Goal: Information Seeking & Learning: Learn about a topic

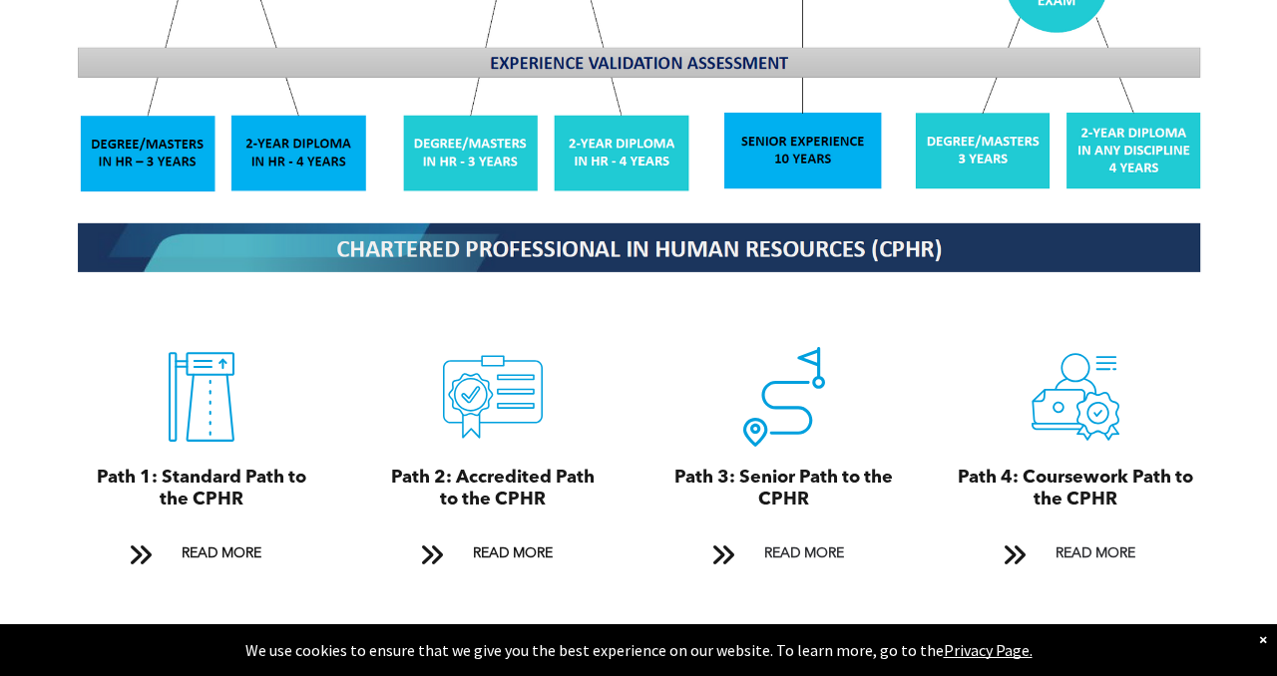
scroll to position [2013, 0]
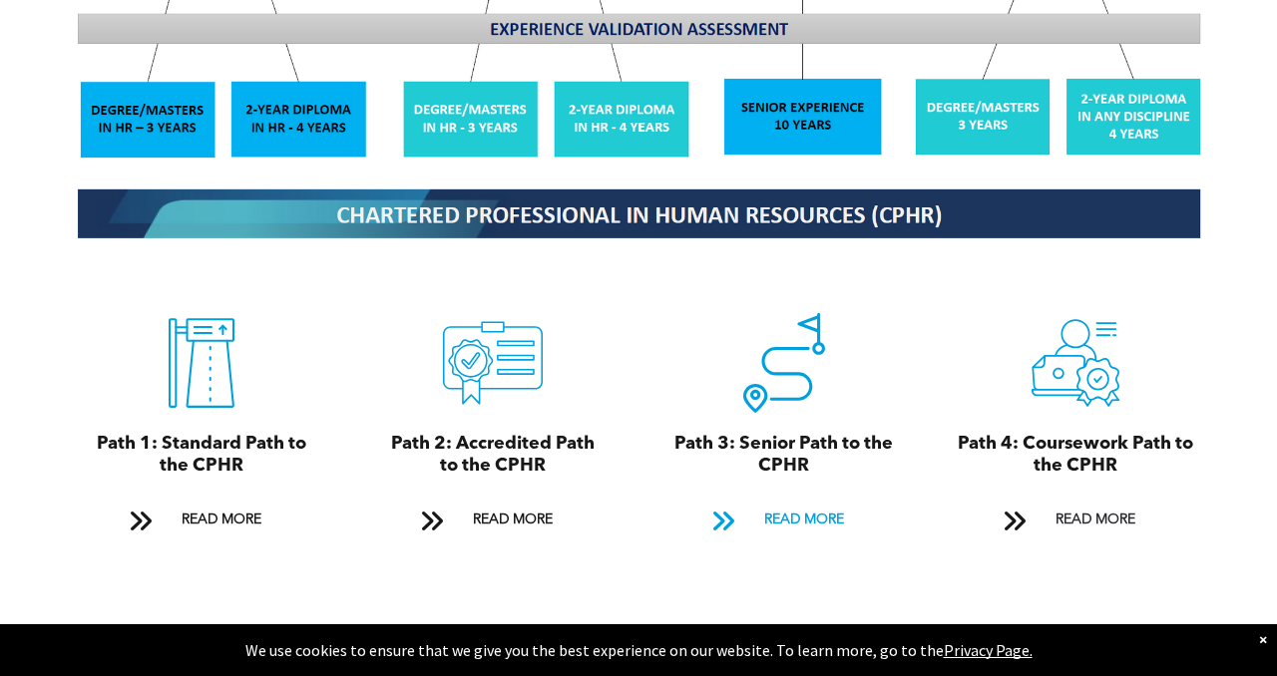
click at [757, 502] on span "READ MORE" at bounding box center [804, 520] width 94 height 37
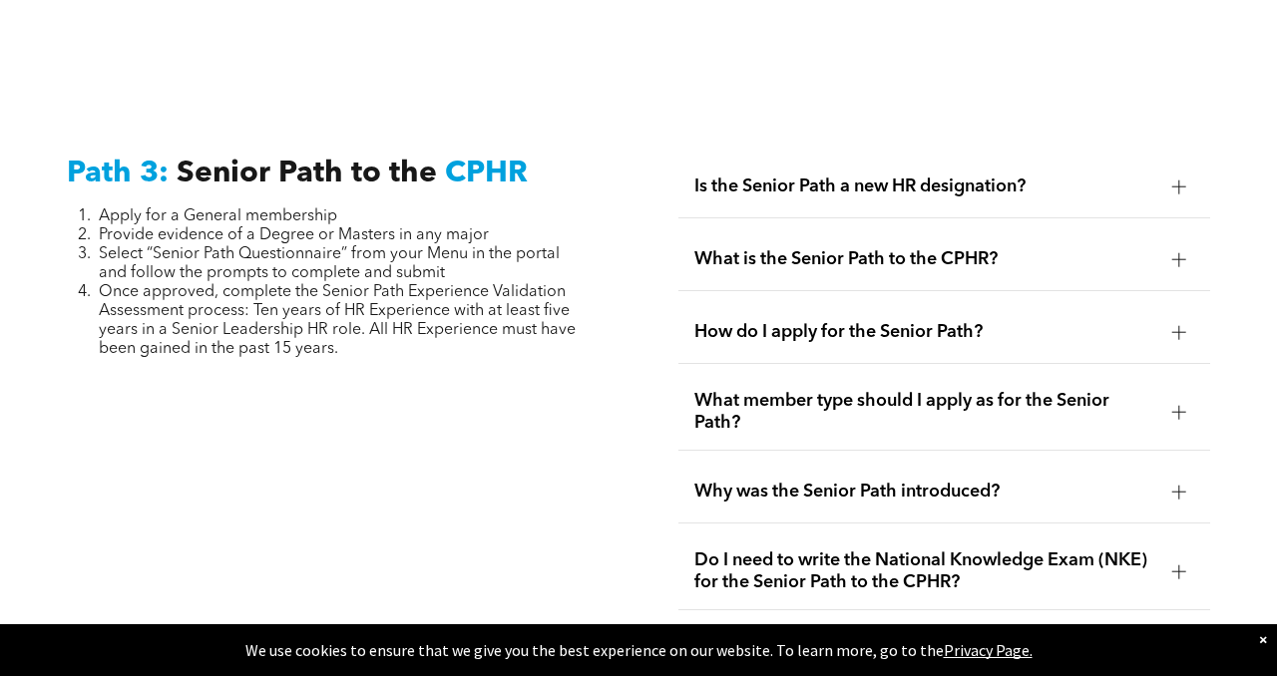
scroll to position [5010, 0]
click at [906, 155] on div "Is the Senior Path a new HR designation?" at bounding box center [944, 186] width 532 height 63
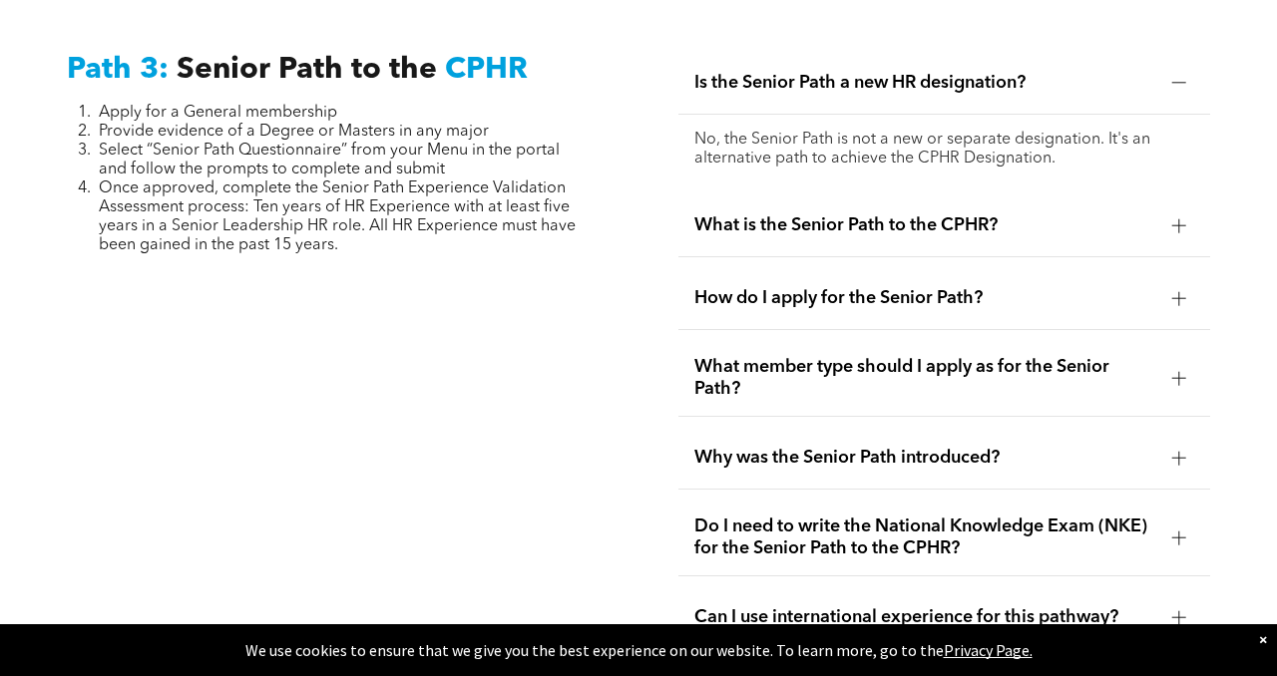
scroll to position [5115, 0]
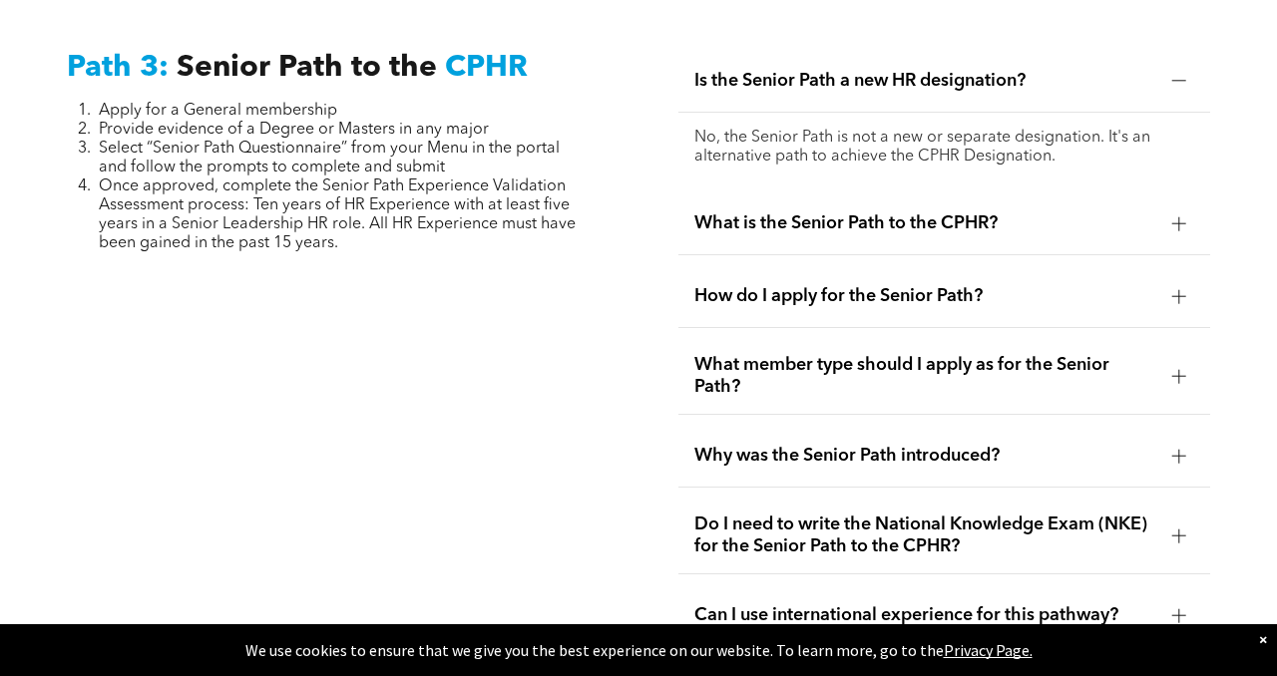
click at [918, 212] on span "What is the Senior Path to the CPHR?" at bounding box center [925, 223] width 462 height 22
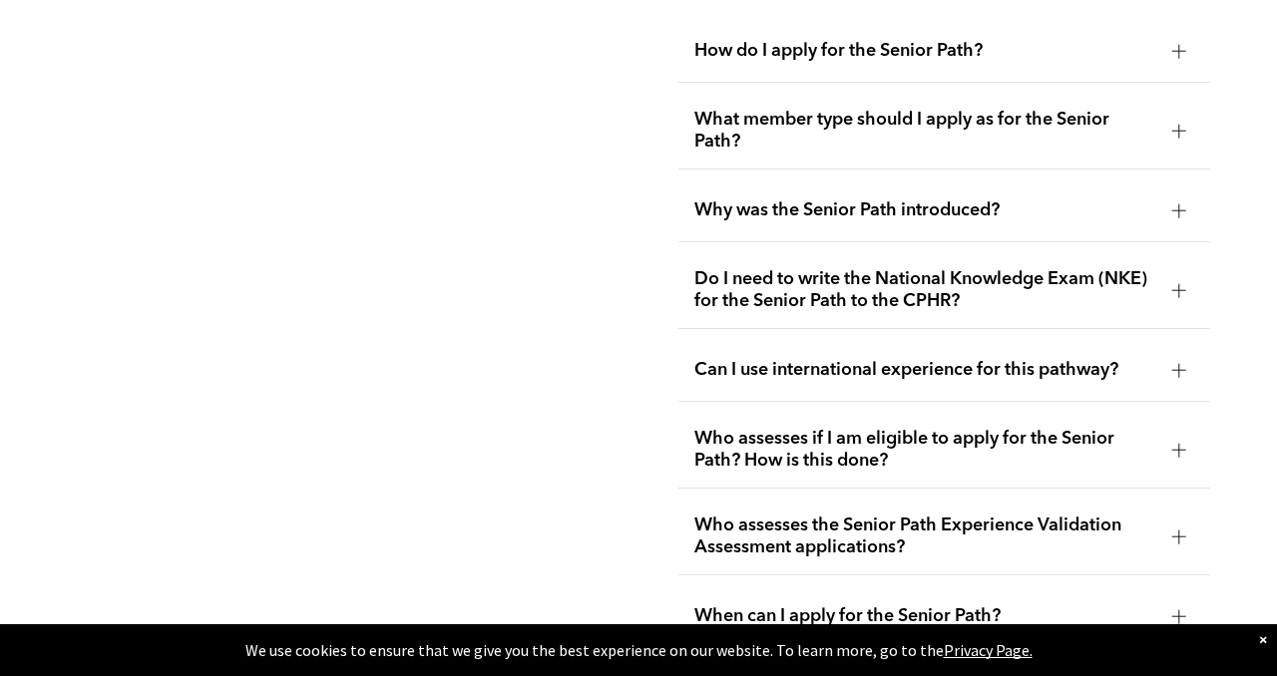
scroll to position [5440, 0]
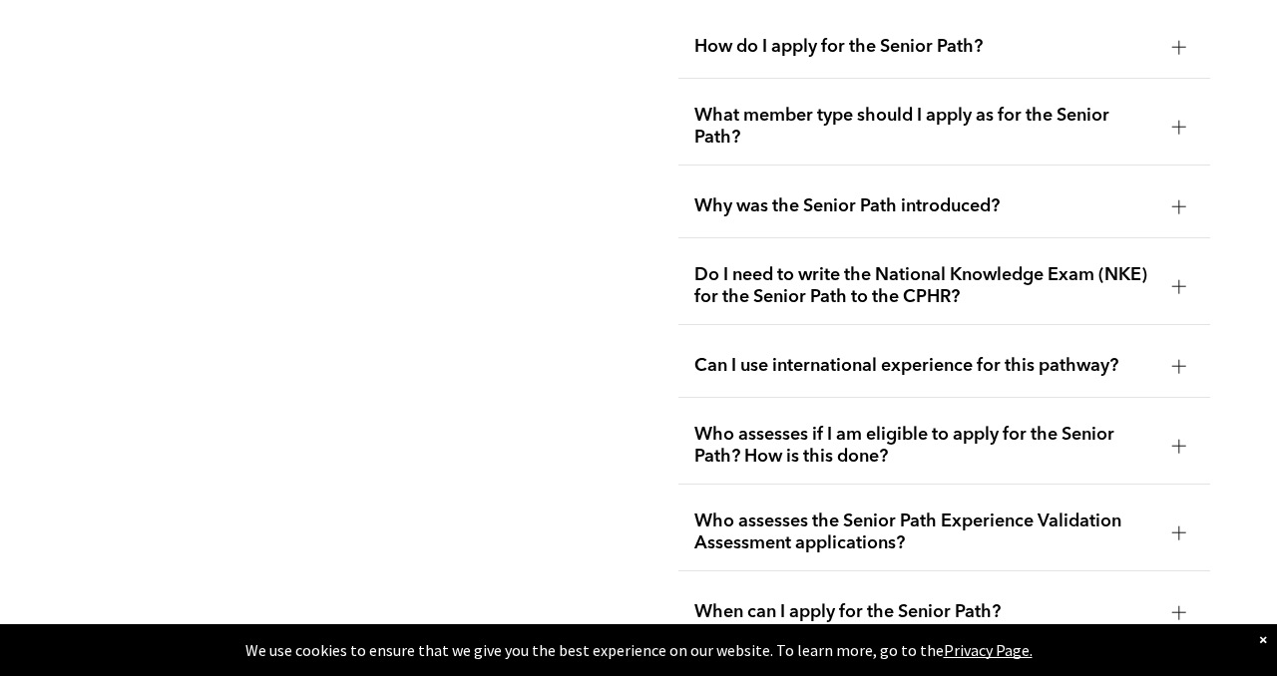
click at [912, 248] on div "Do I need to write the National Knowledge Exam (NKE) for the Senior Path to the…" at bounding box center [944, 286] width 532 height 77
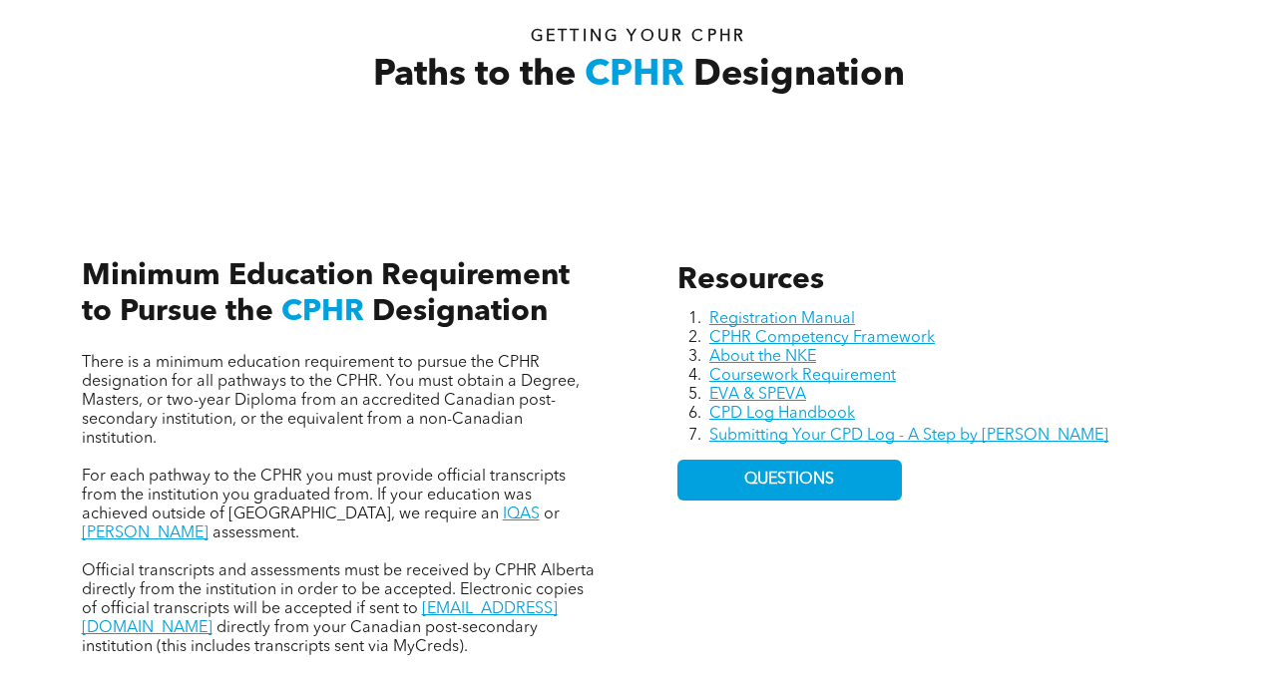
scroll to position [688, 0]
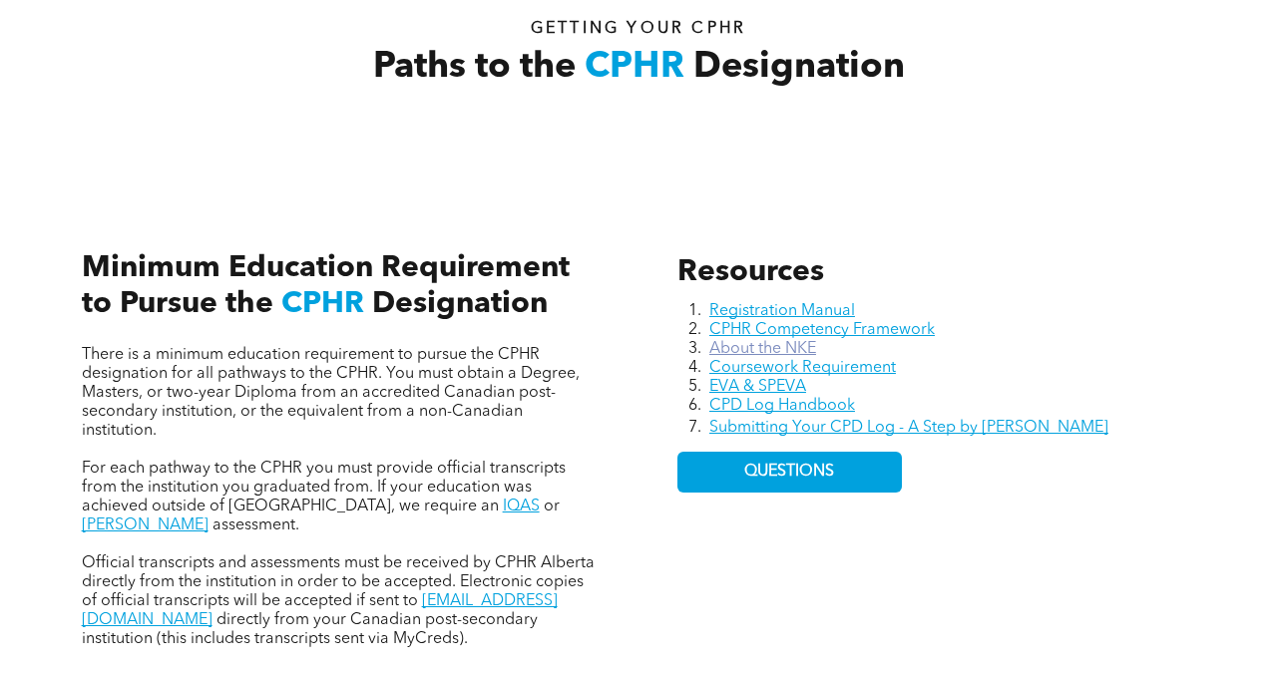
click at [758, 343] on link "About the NKE" at bounding box center [762, 349] width 107 height 16
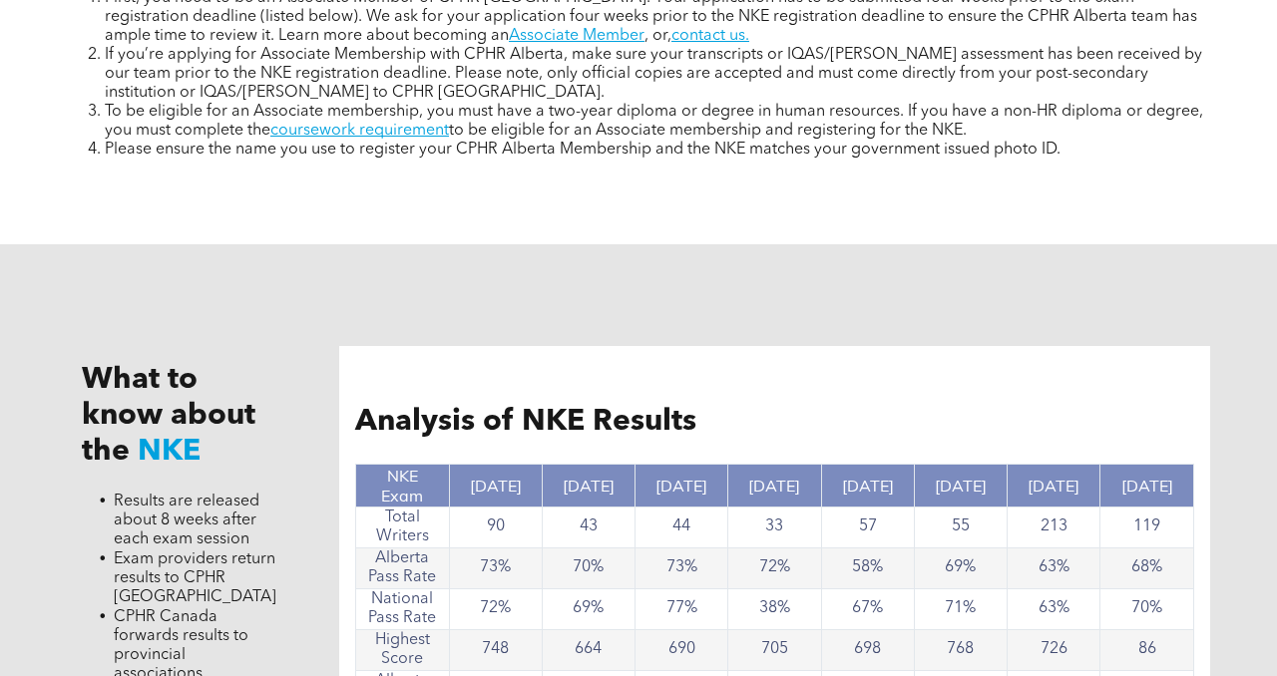
scroll to position [1517, 0]
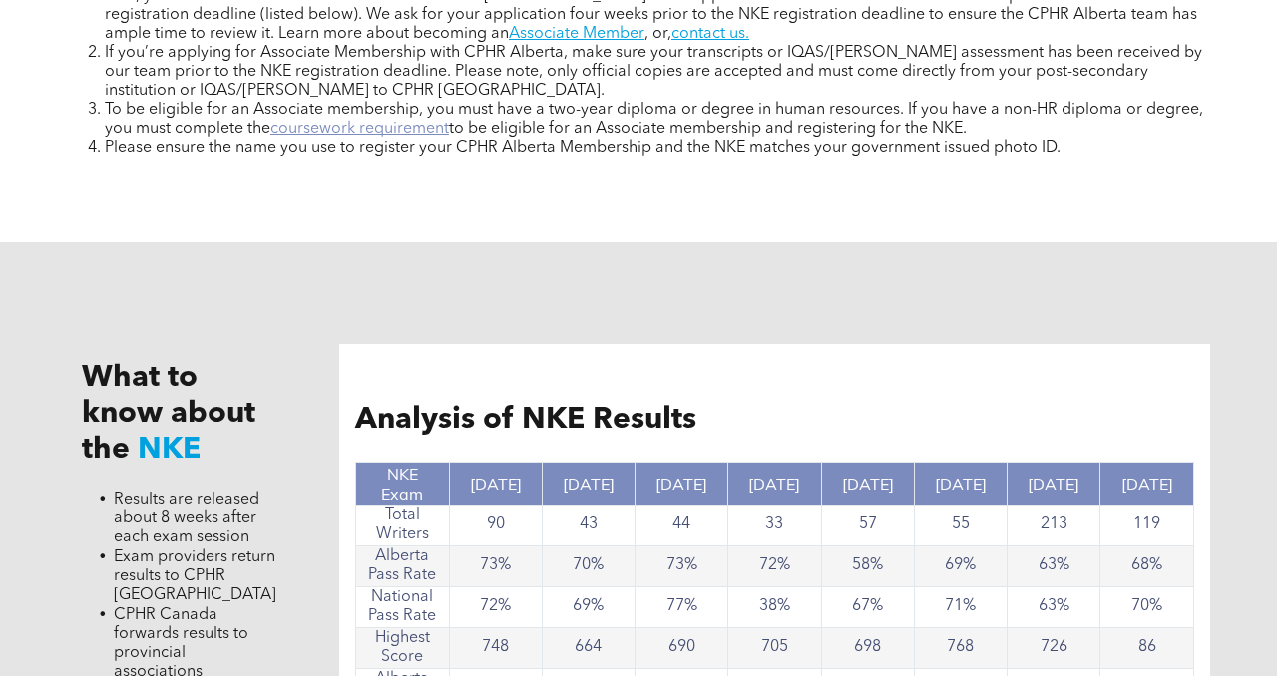
click at [423, 122] on link "coursework requirement" at bounding box center [359, 129] width 179 height 16
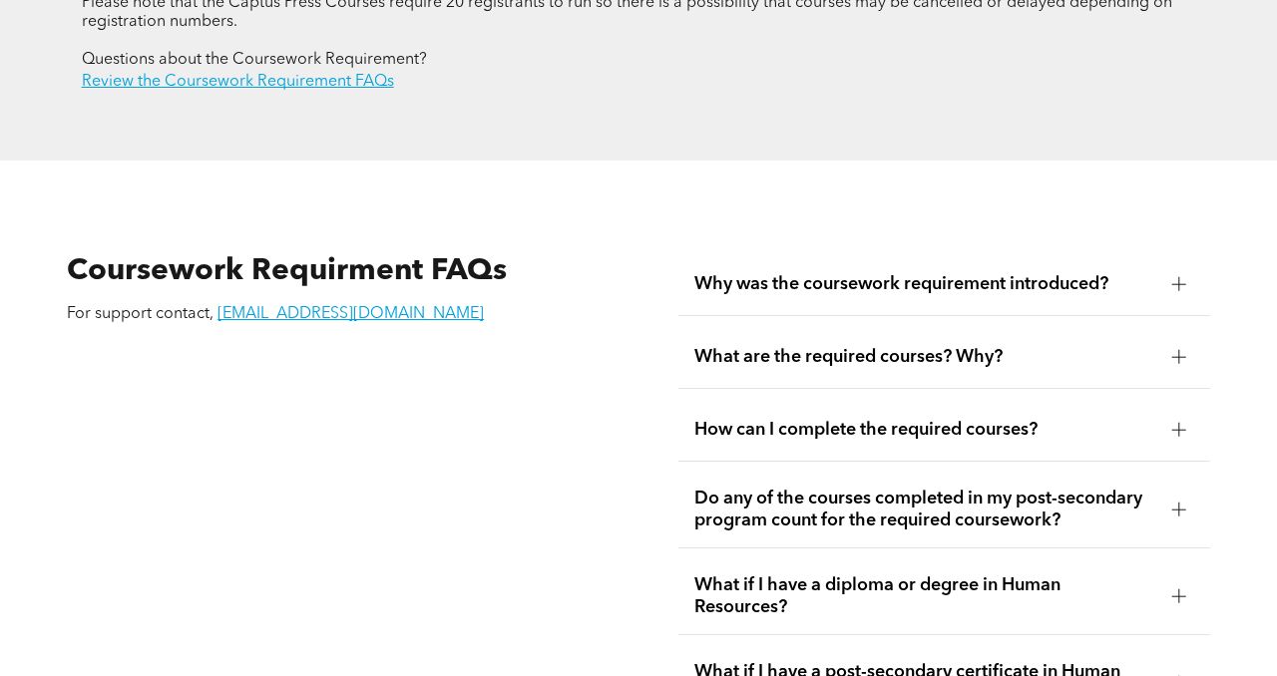
scroll to position [3192, 0]
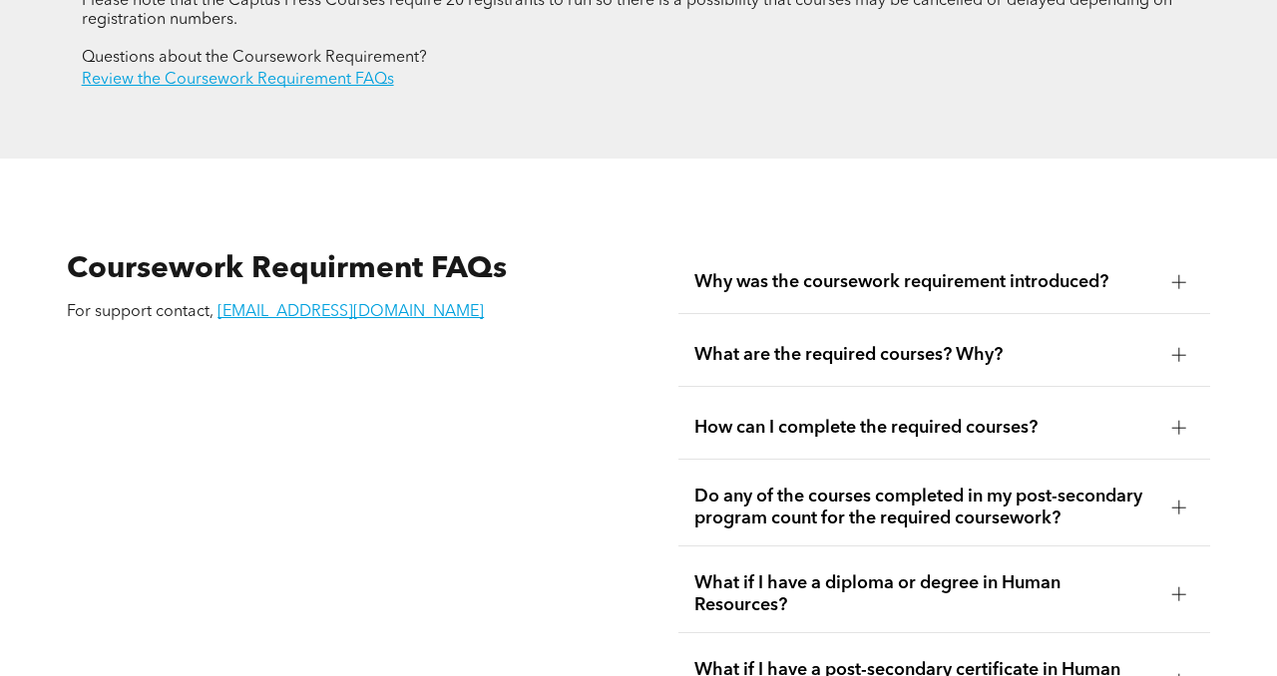
click at [914, 271] on span "Why was the coursework requirement introduced?" at bounding box center [925, 282] width 462 height 22
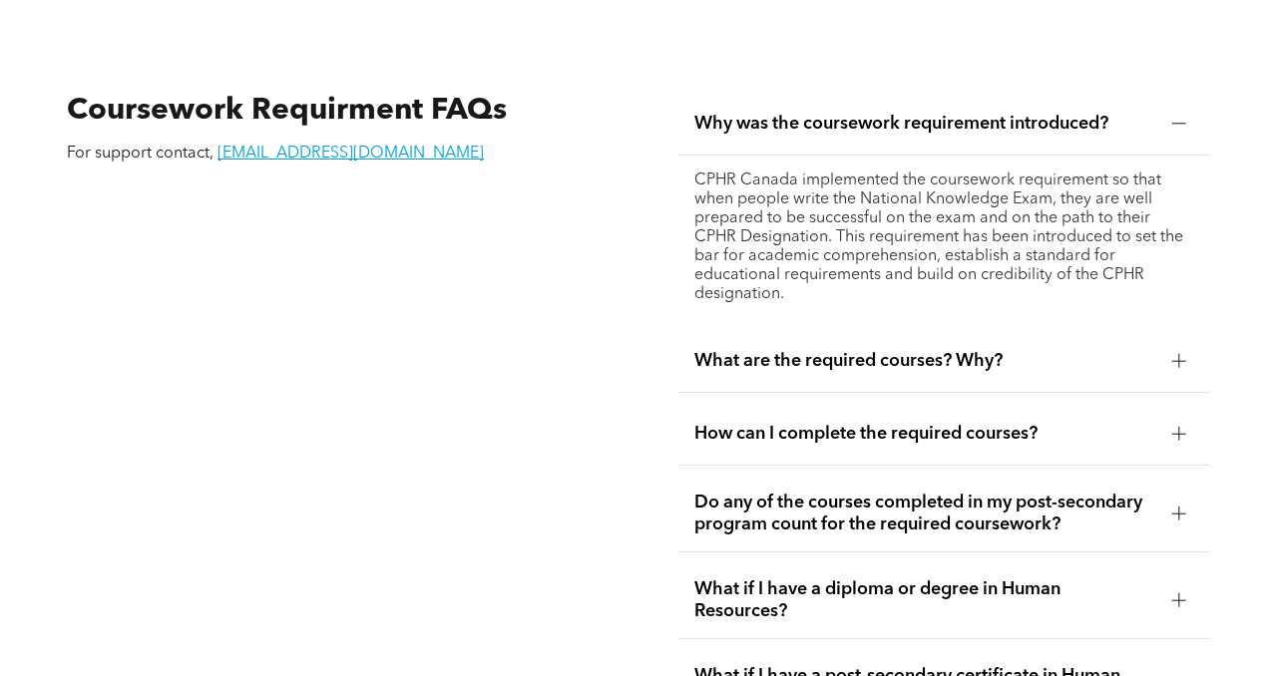
scroll to position [3382, 0]
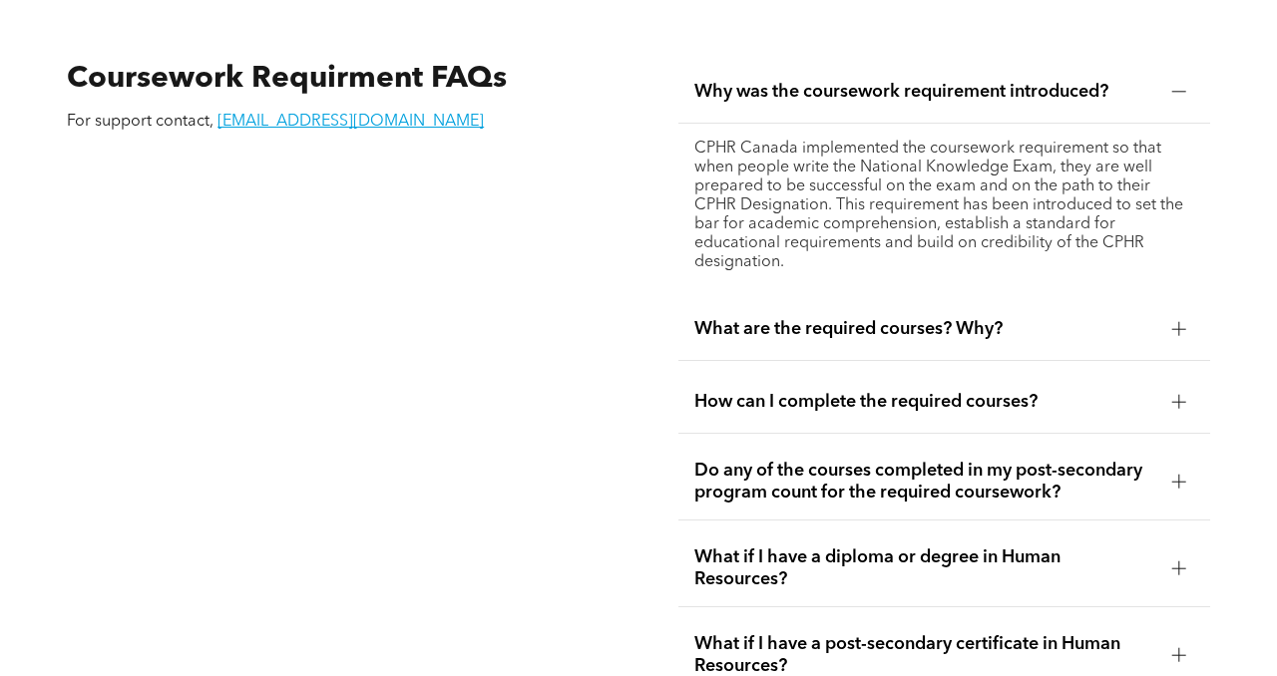
click at [900, 318] on span "What are the required courses? Why?" at bounding box center [925, 329] width 462 height 22
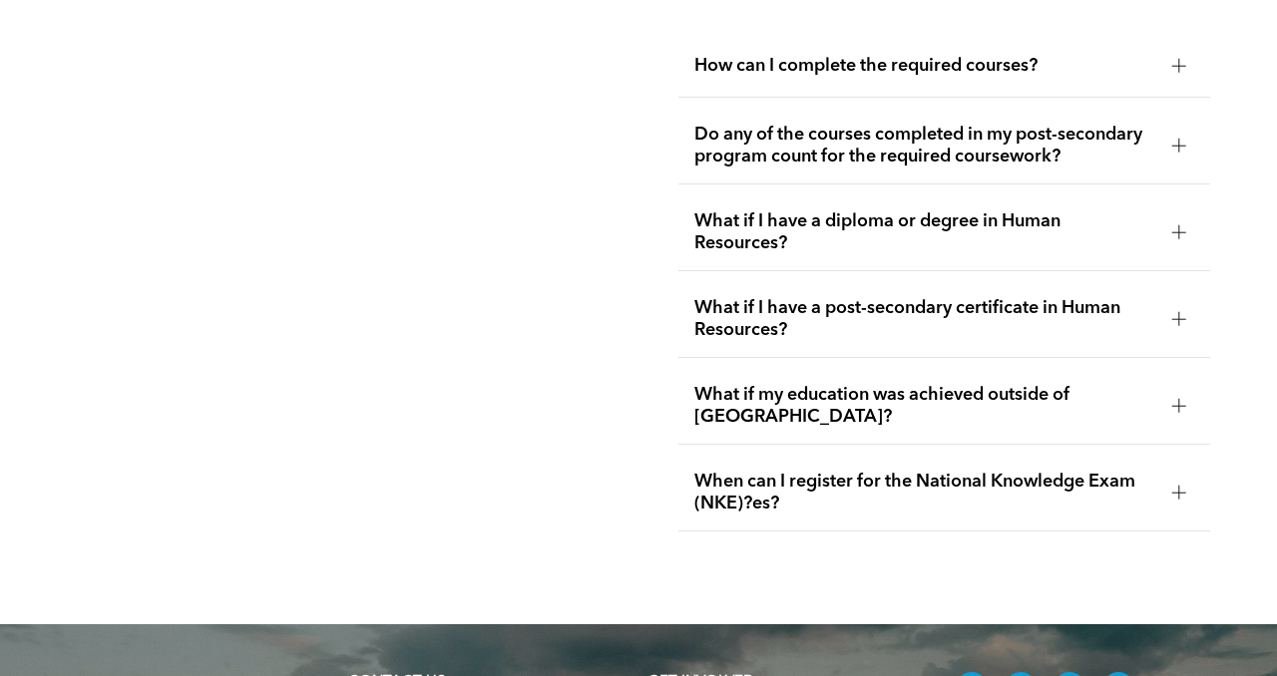
scroll to position [3934, 0]
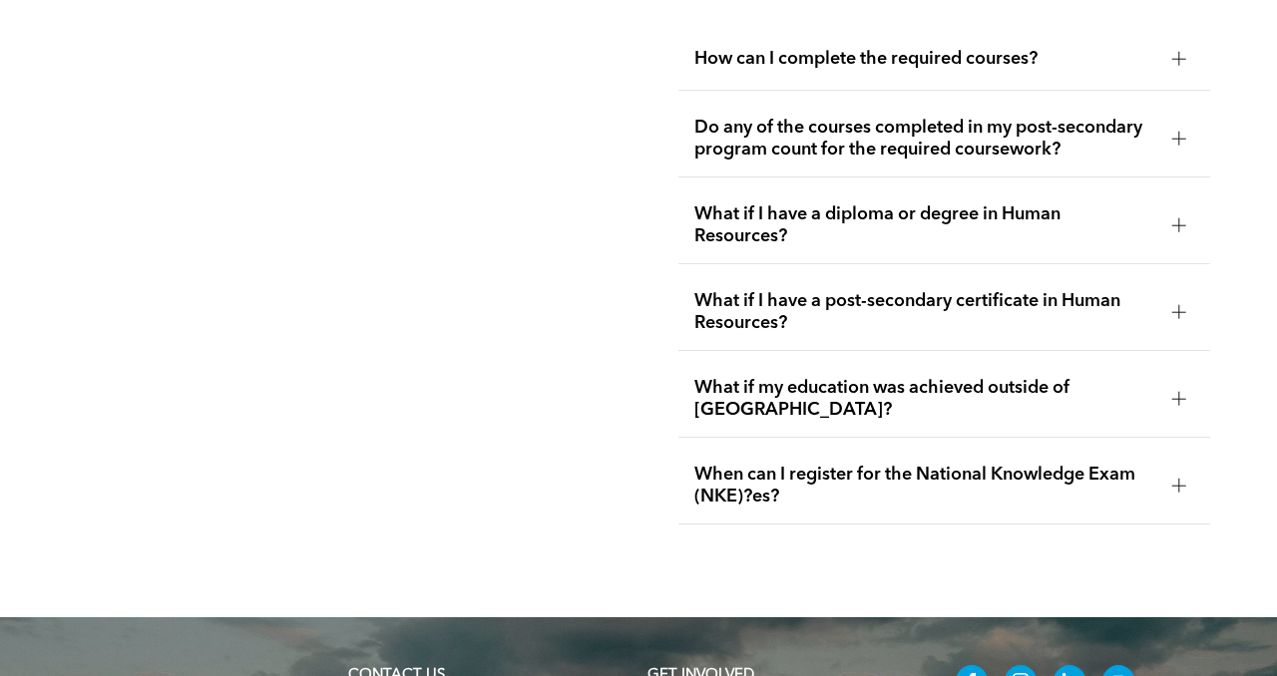
click at [734, 48] on span "How can I complete the required courses?" at bounding box center [925, 59] width 462 height 22
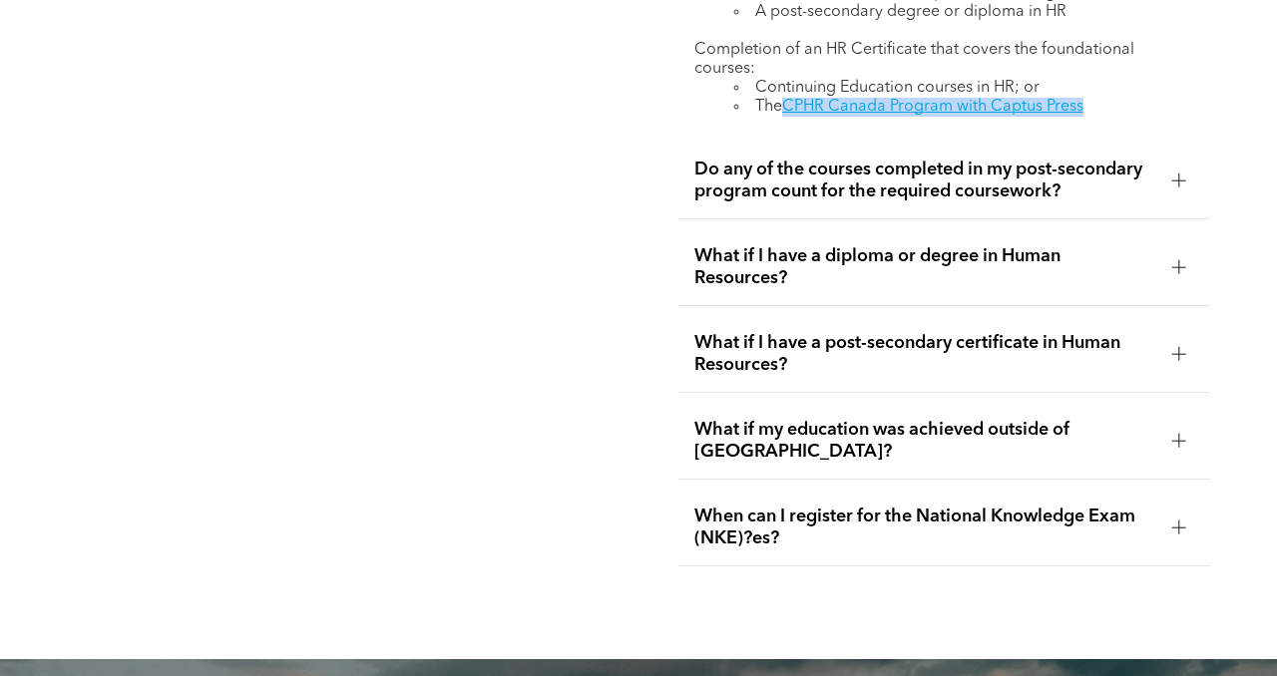
scroll to position [3690, 0]
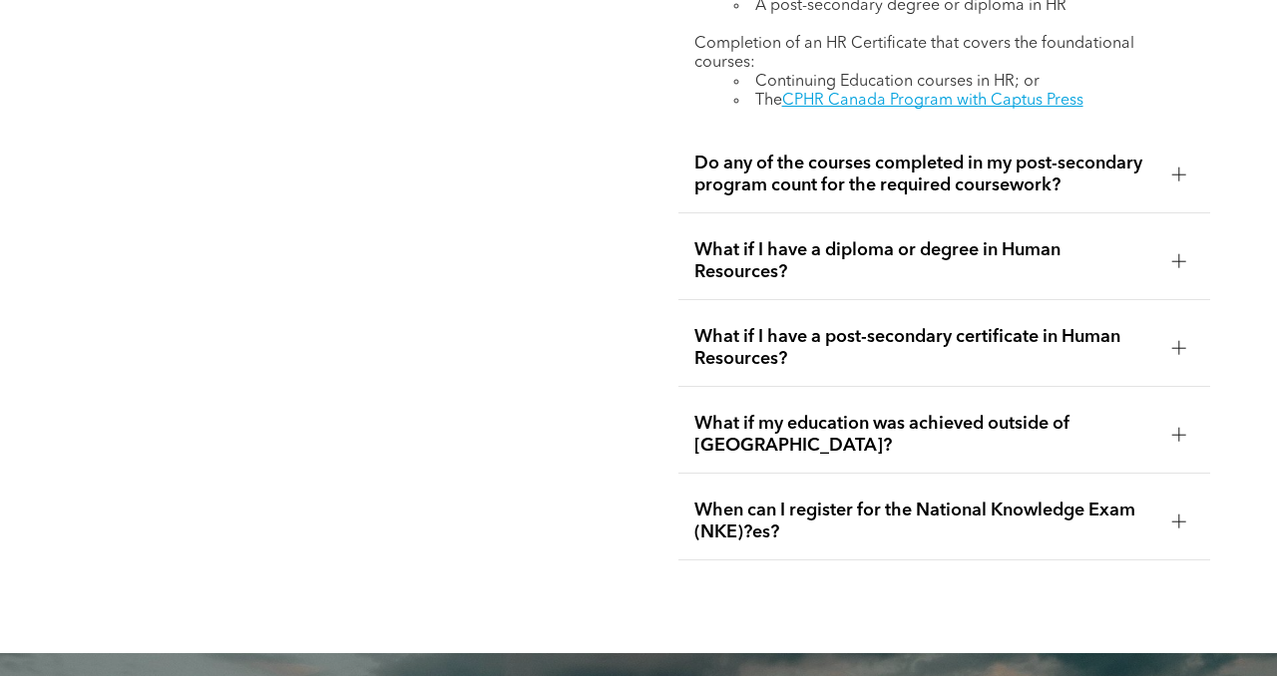
click at [875, 500] on span "When can I register for the National Knowledge Exam (NKE)?es?" at bounding box center [925, 522] width 462 height 44
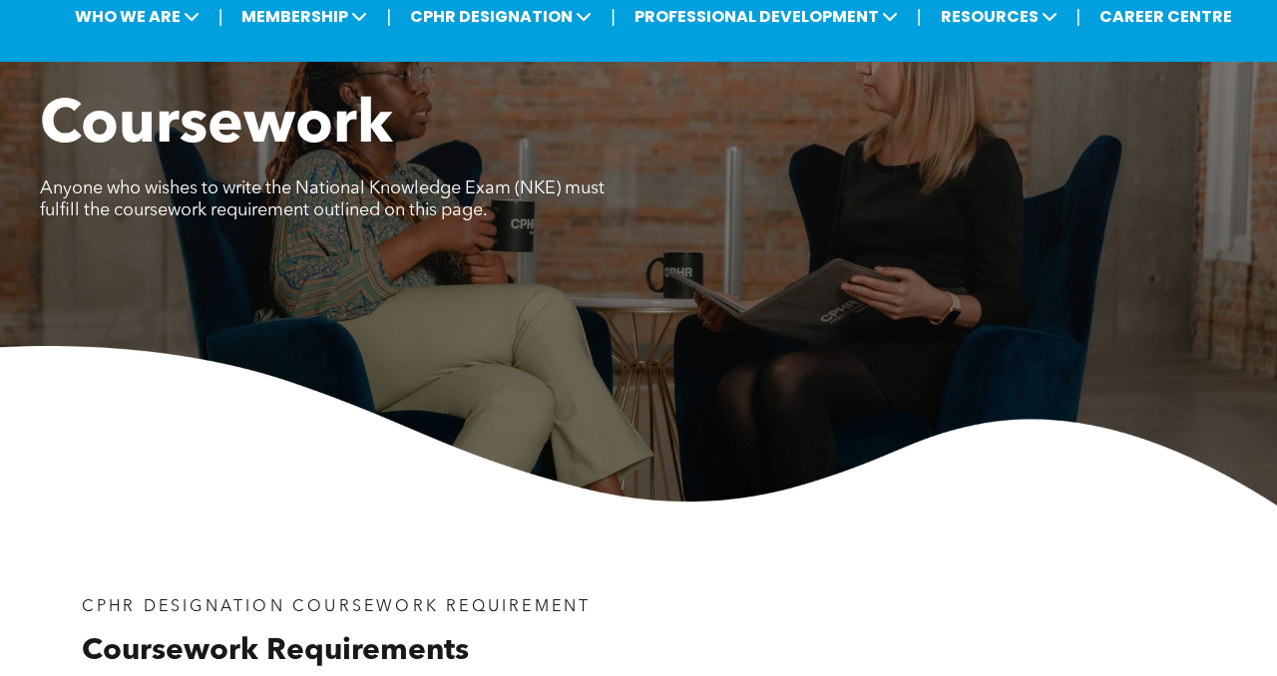
scroll to position [0, 0]
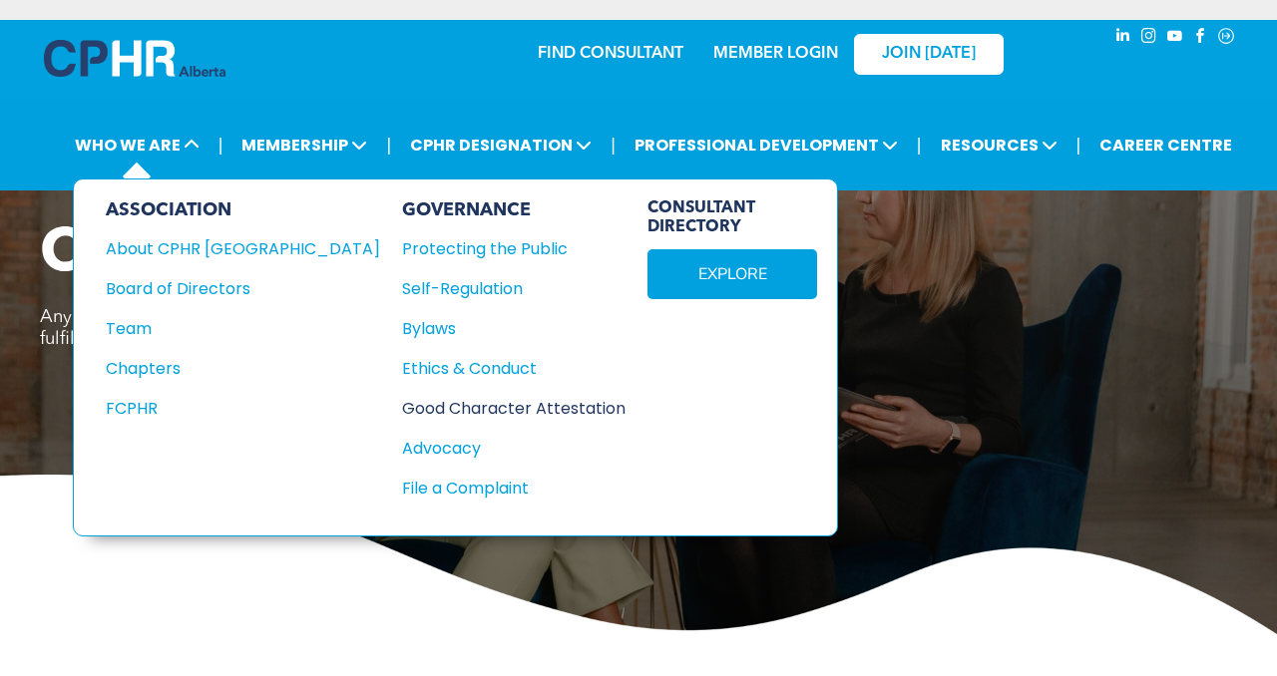
click at [428, 399] on div "Good Character Attestation" at bounding box center [502, 408] width 201 height 25
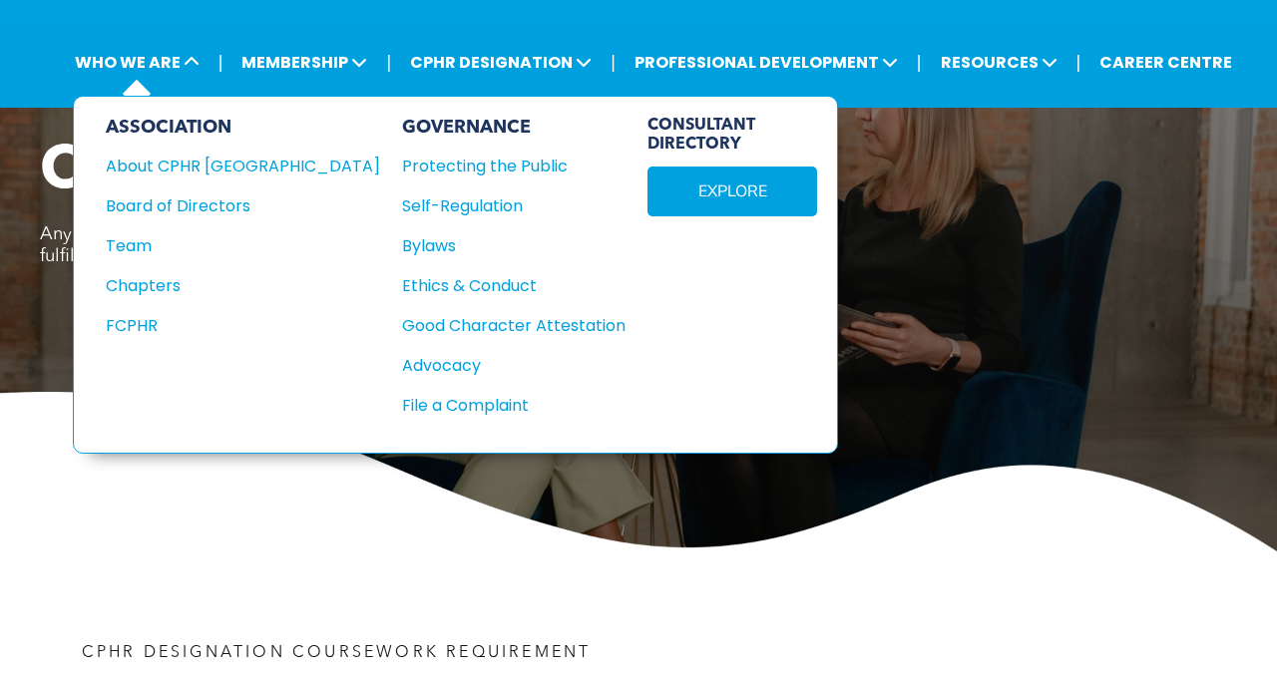
scroll to position [85, 0]
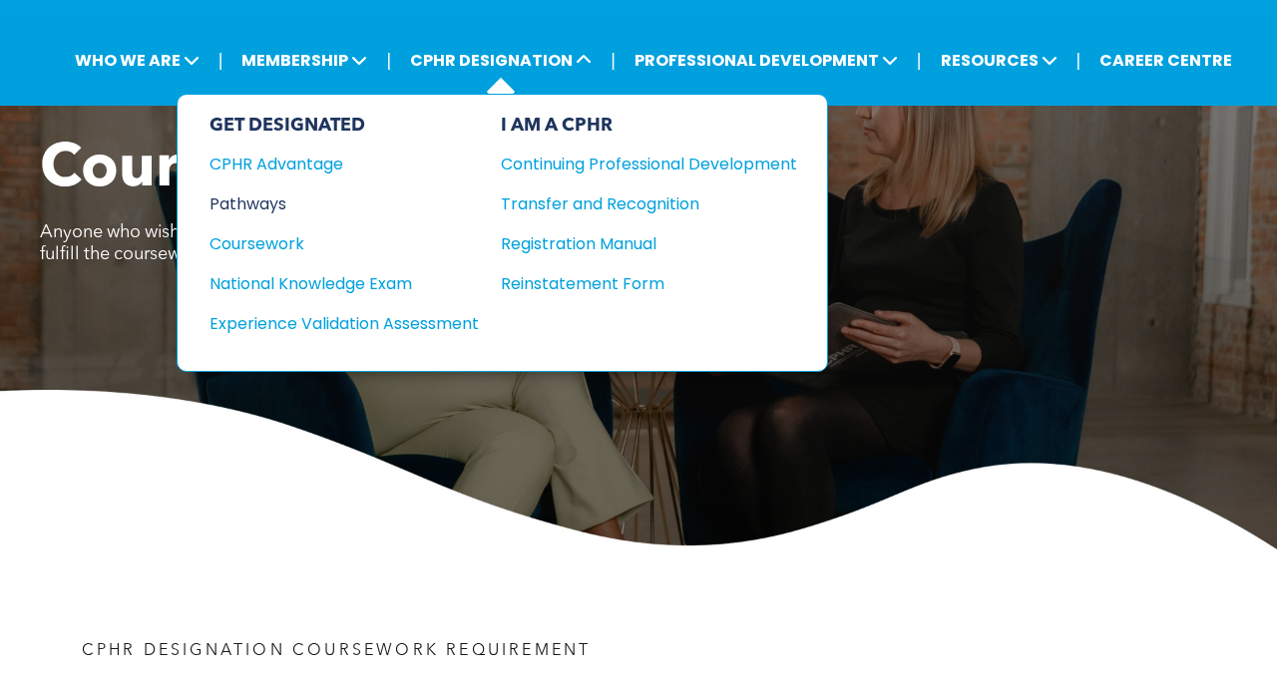
click at [270, 199] on div "Pathways" at bounding box center [330, 204] width 242 height 25
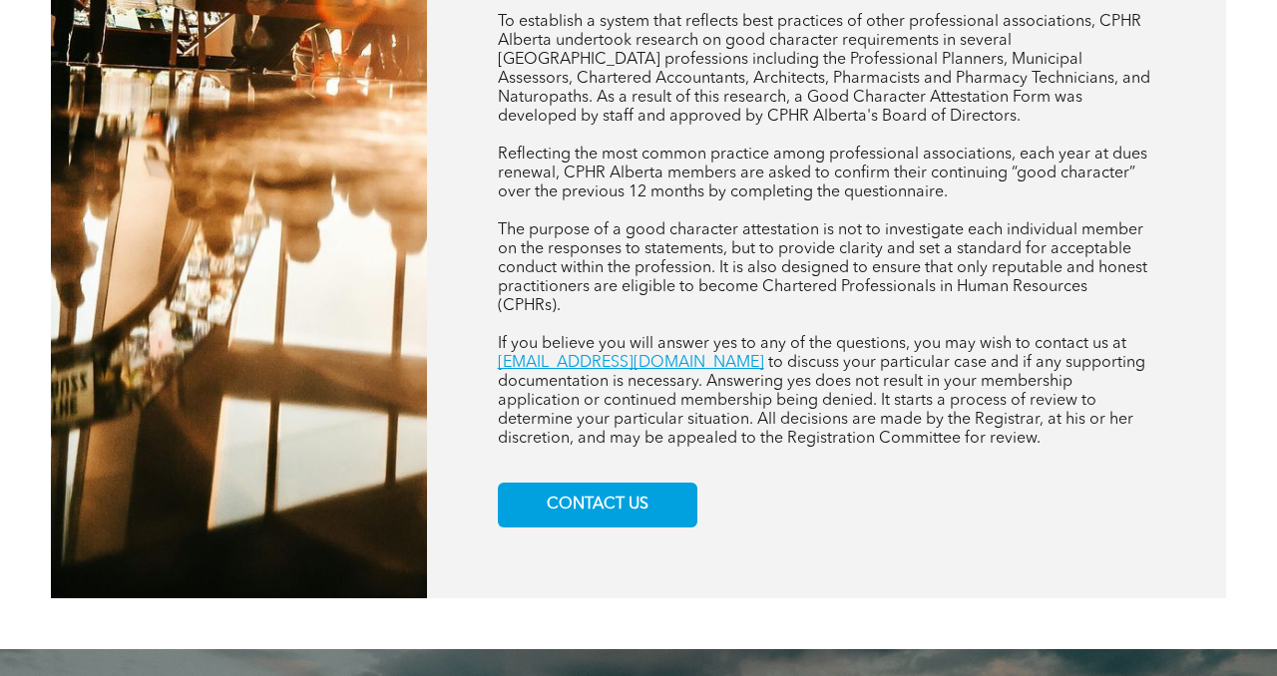
scroll to position [1264, 0]
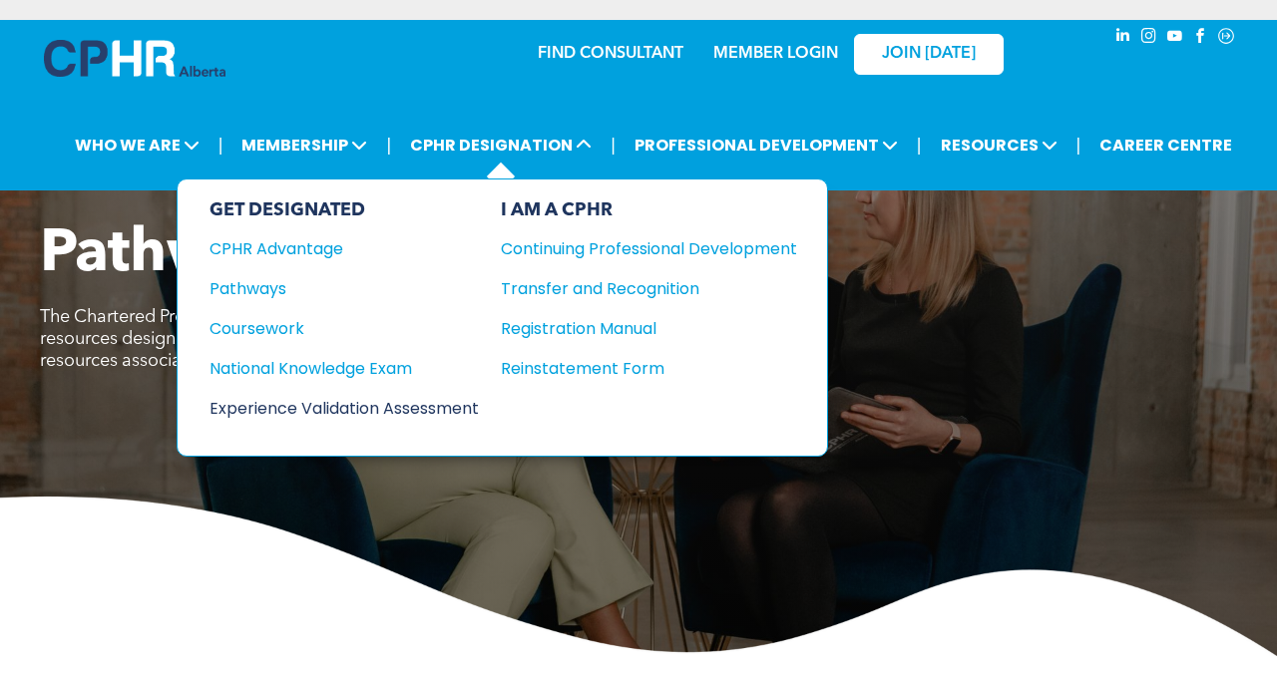
click at [452, 401] on div "Experience Validation Assessment" at bounding box center [330, 408] width 242 height 25
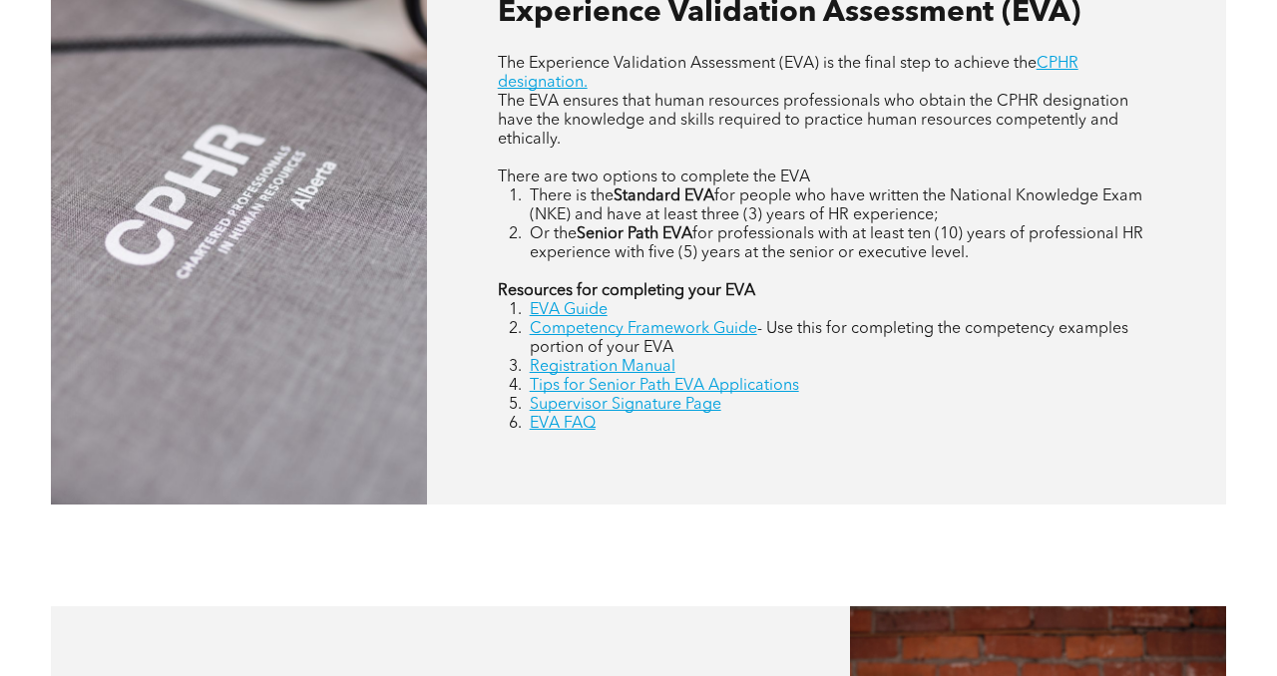
scroll to position [921, 0]
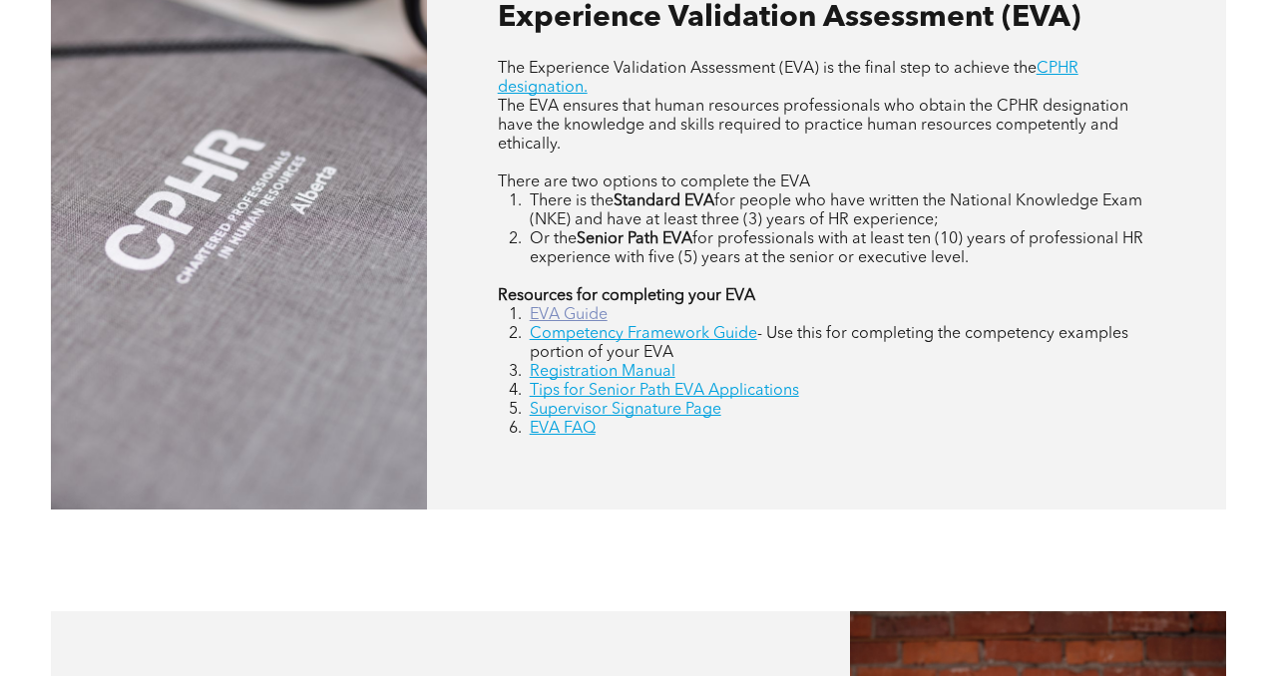
click at [571, 314] on link "EVA Guide" at bounding box center [569, 315] width 78 height 16
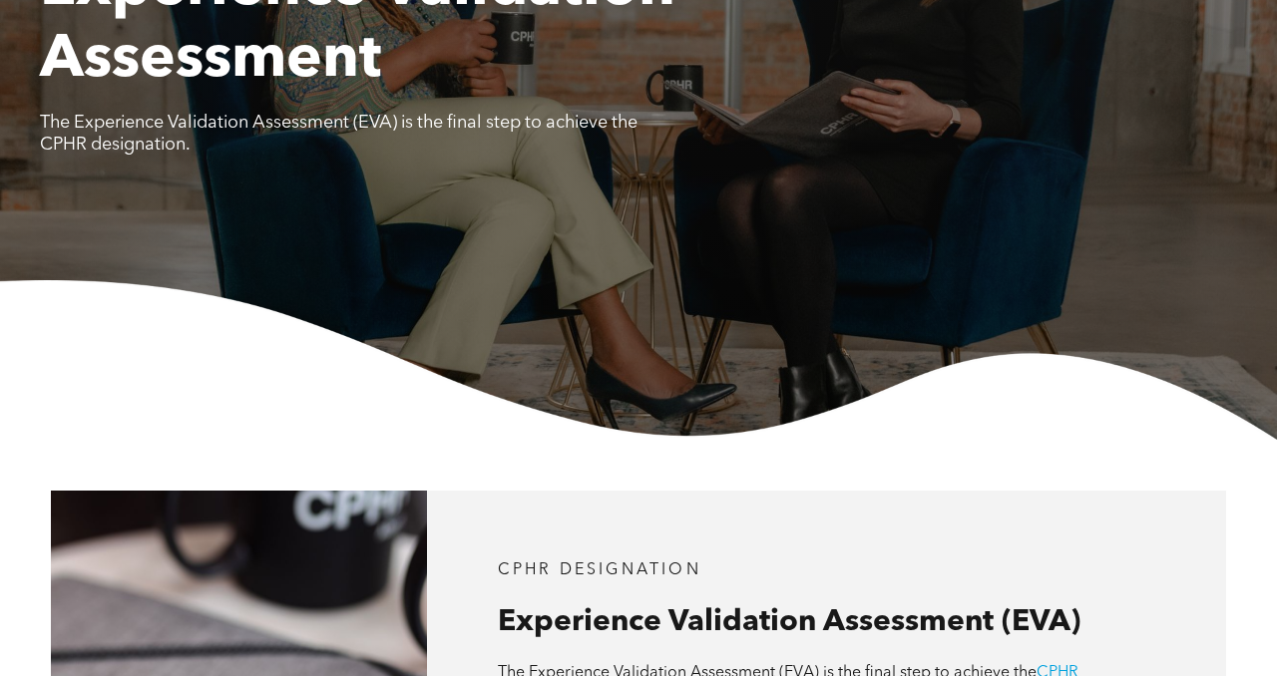
scroll to position [0, 0]
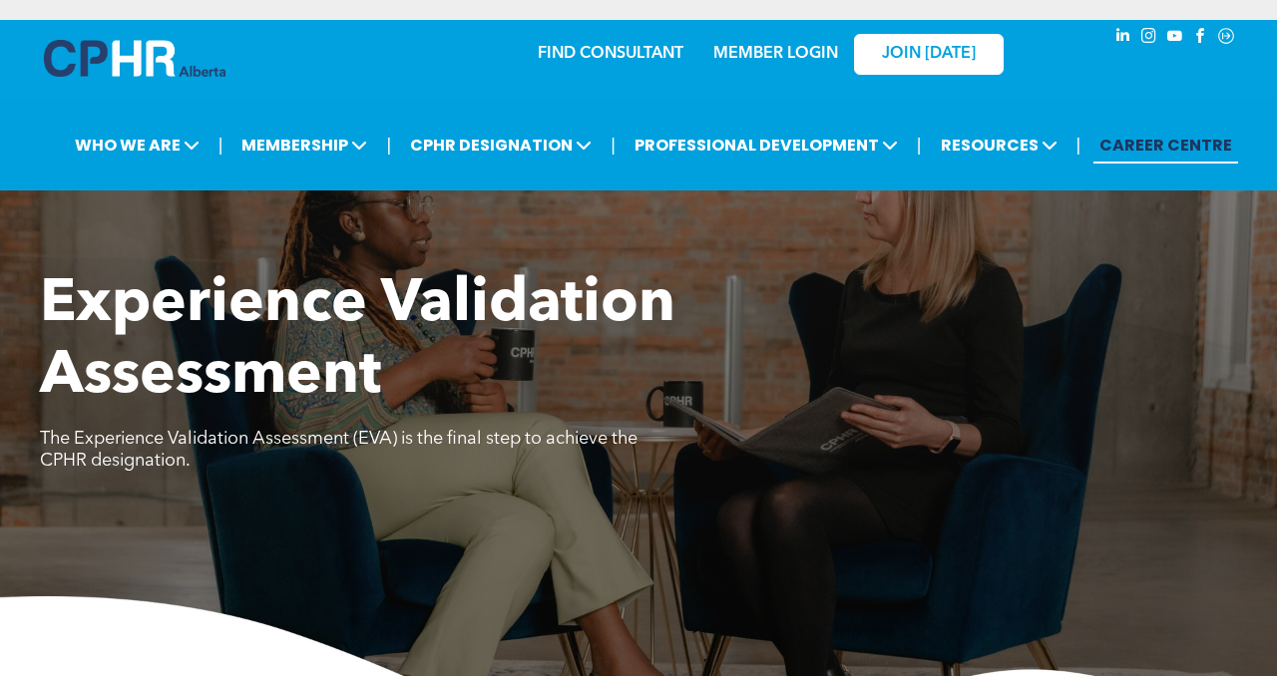
click at [1205, 141] on link "CAREER CENTRE" at bounding box center [1165, 145] width 145 height 37
click at [154, 61] on img at bounding box center [135, 58] width 182 height 37
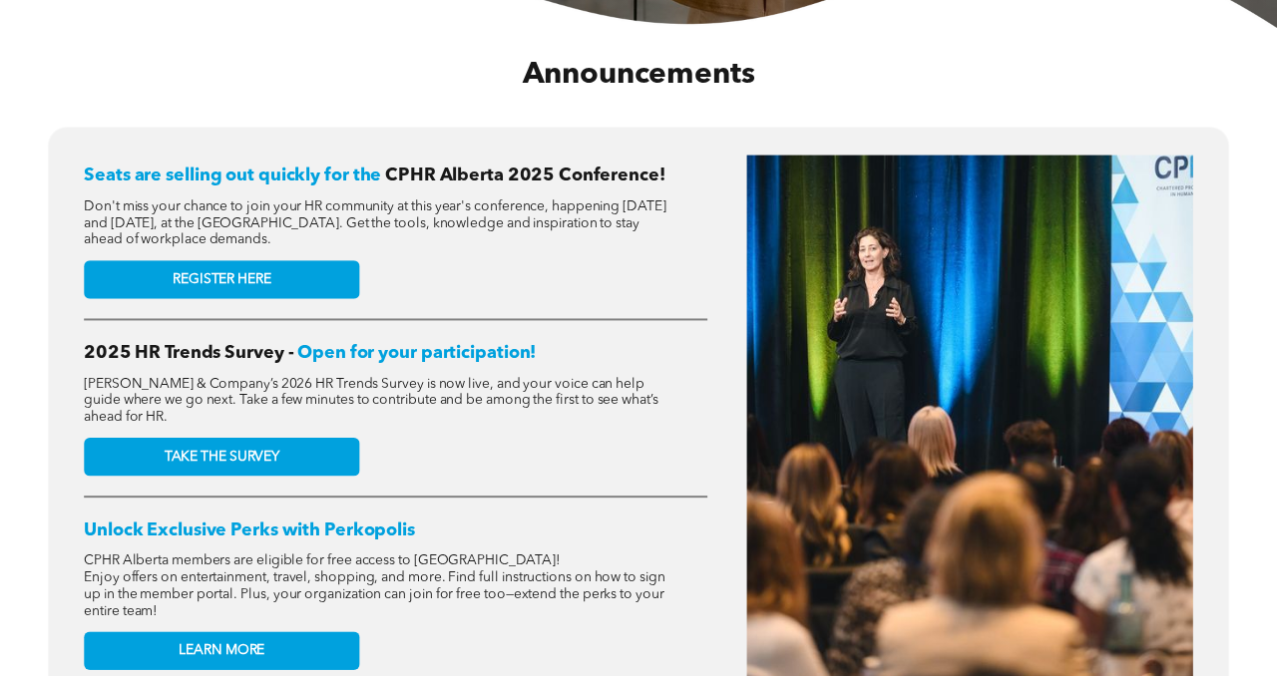
scroll to position [717, 0]
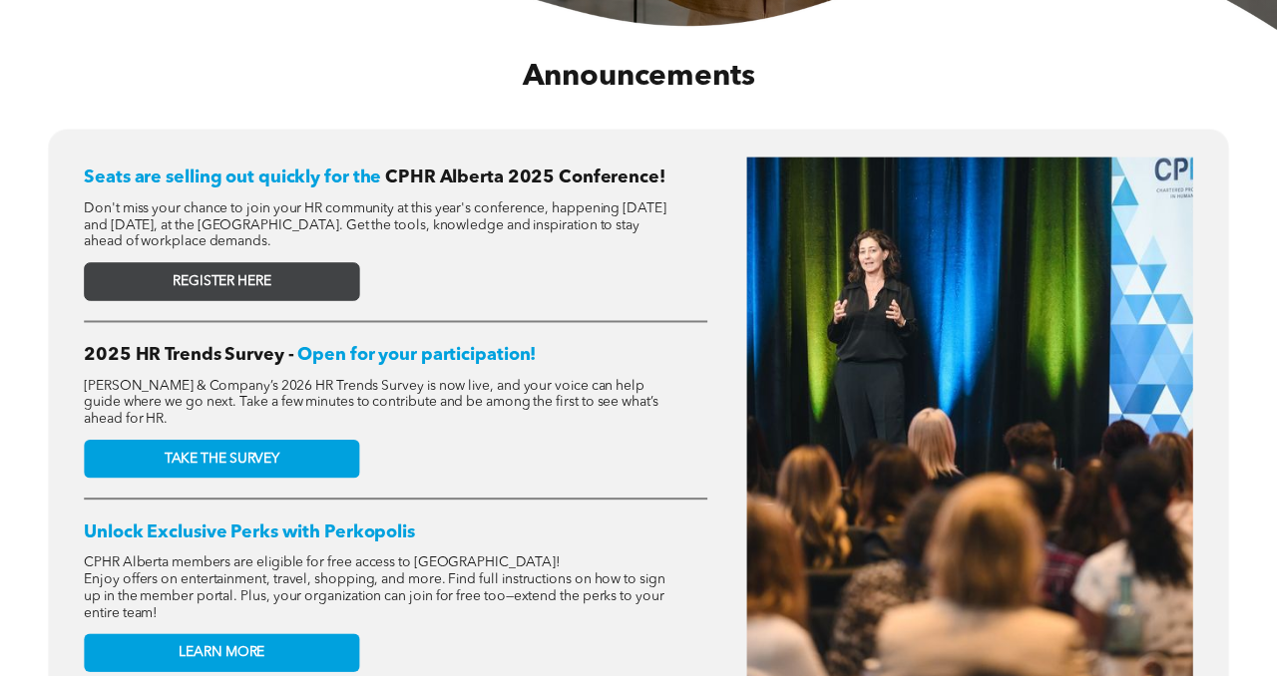
click at [281, 286] on link "REGISTER HERE" at bounding box center [221, 281] width 275 height 39
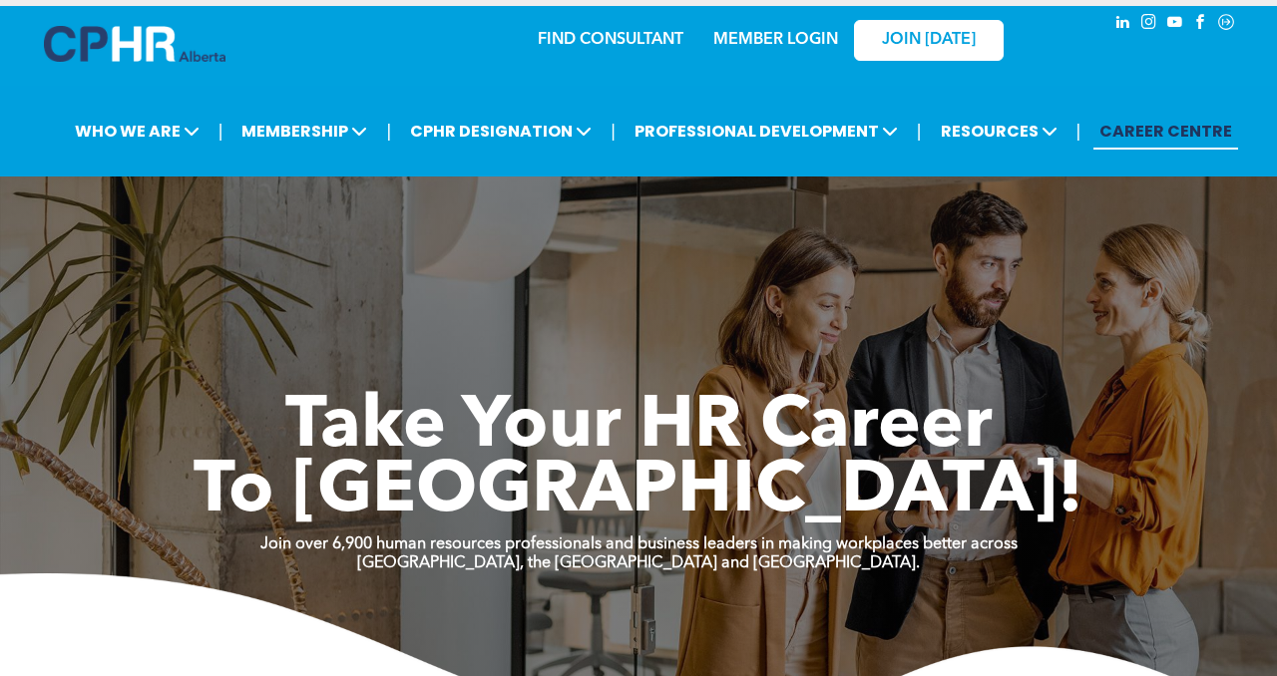
scroll to position [0, 0]
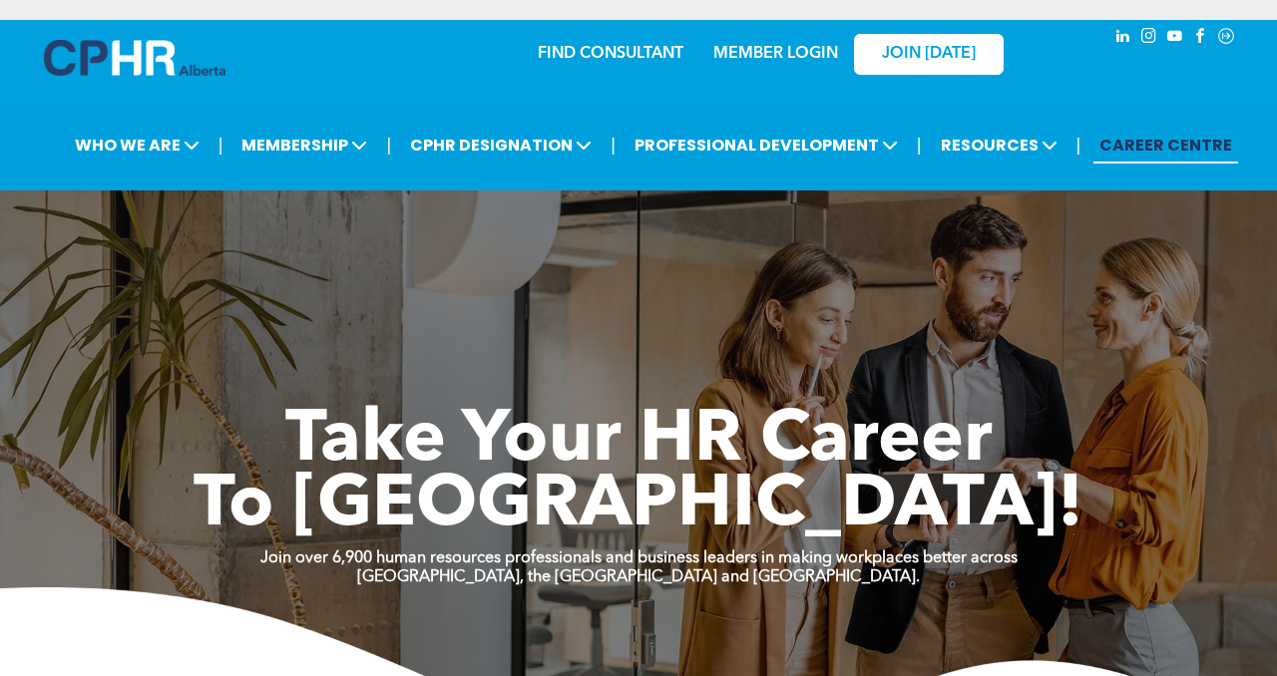
click at [158, 47] on img at bounding box center [135, 58] width 182 height 36
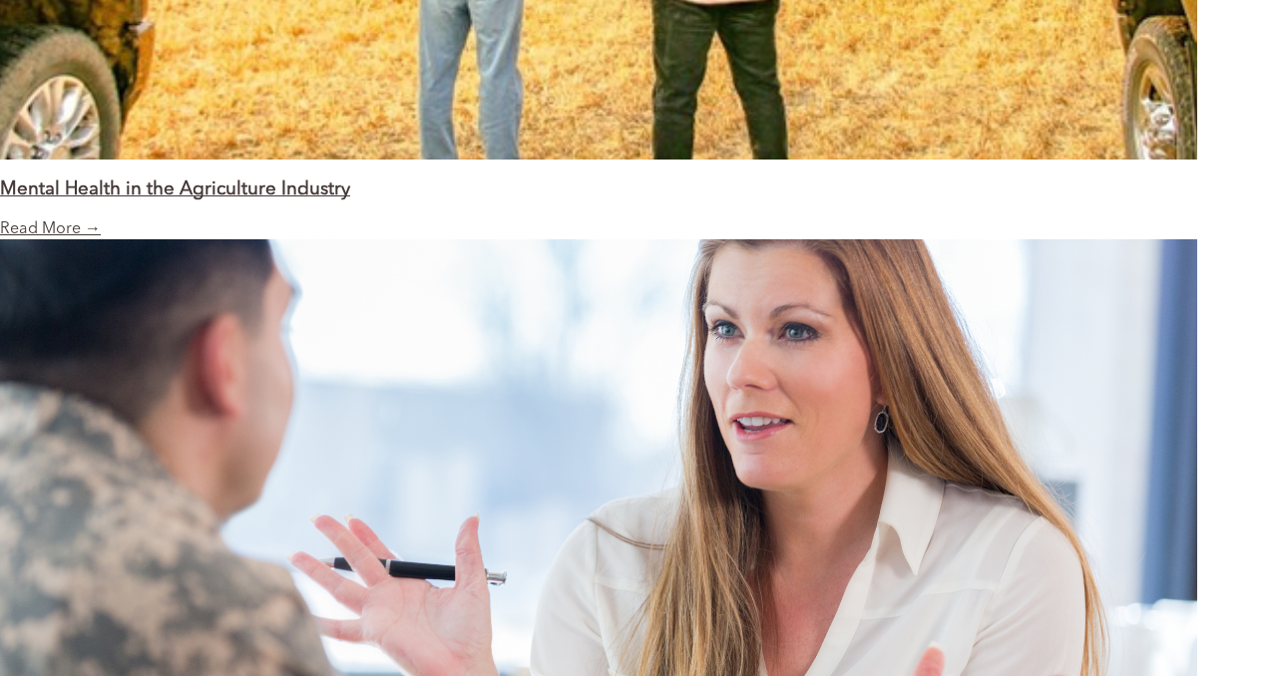
scroll to position [2636, 0]
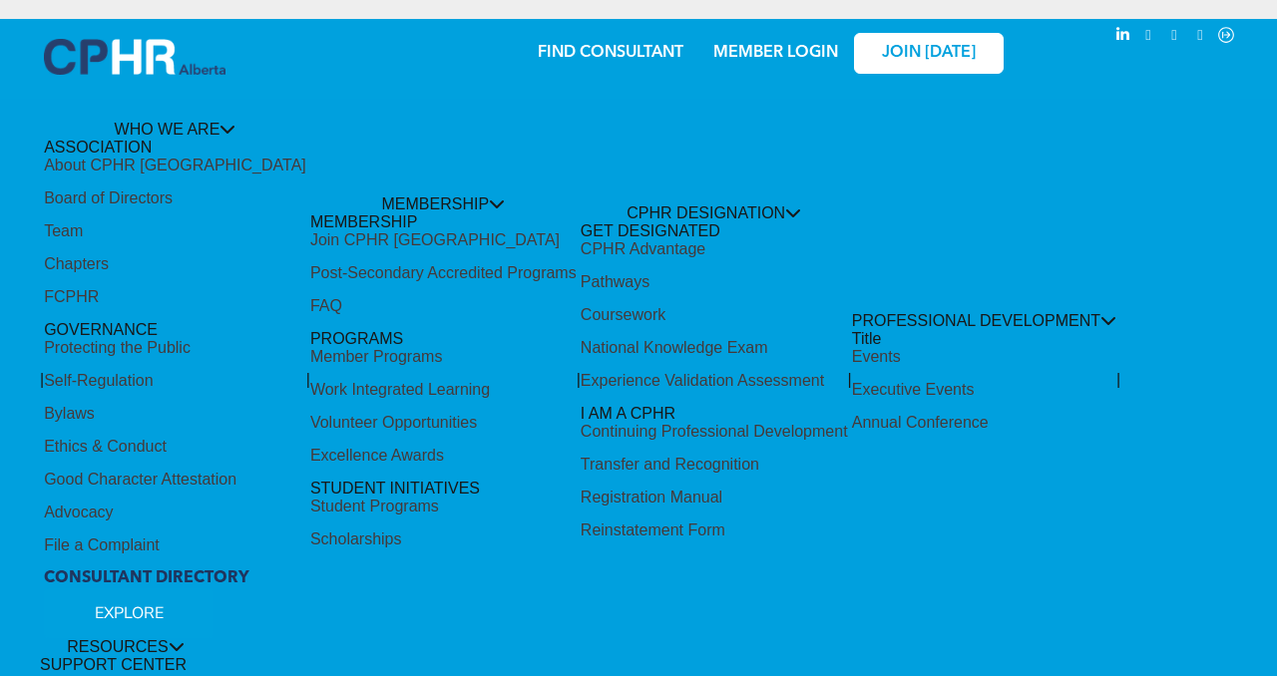
scroll to position [0, 0]
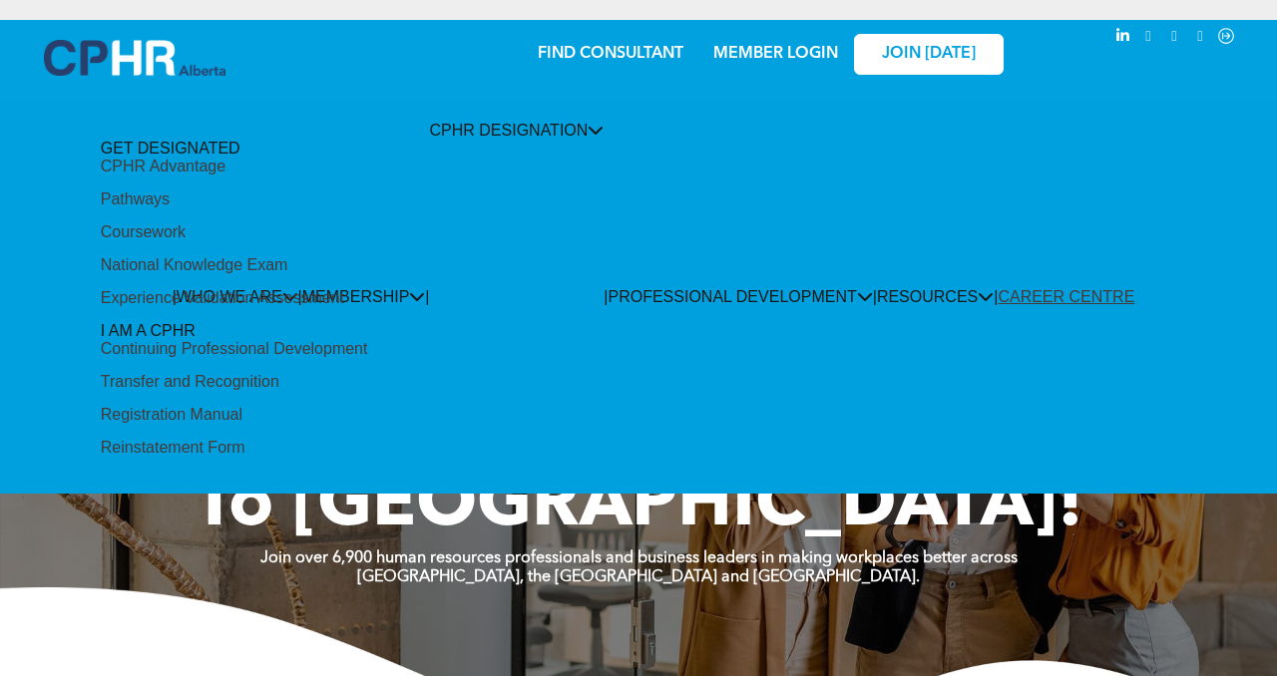
click at [170, 208] on div "Pathways" at bounding box center [135, 200] width 69 height 18
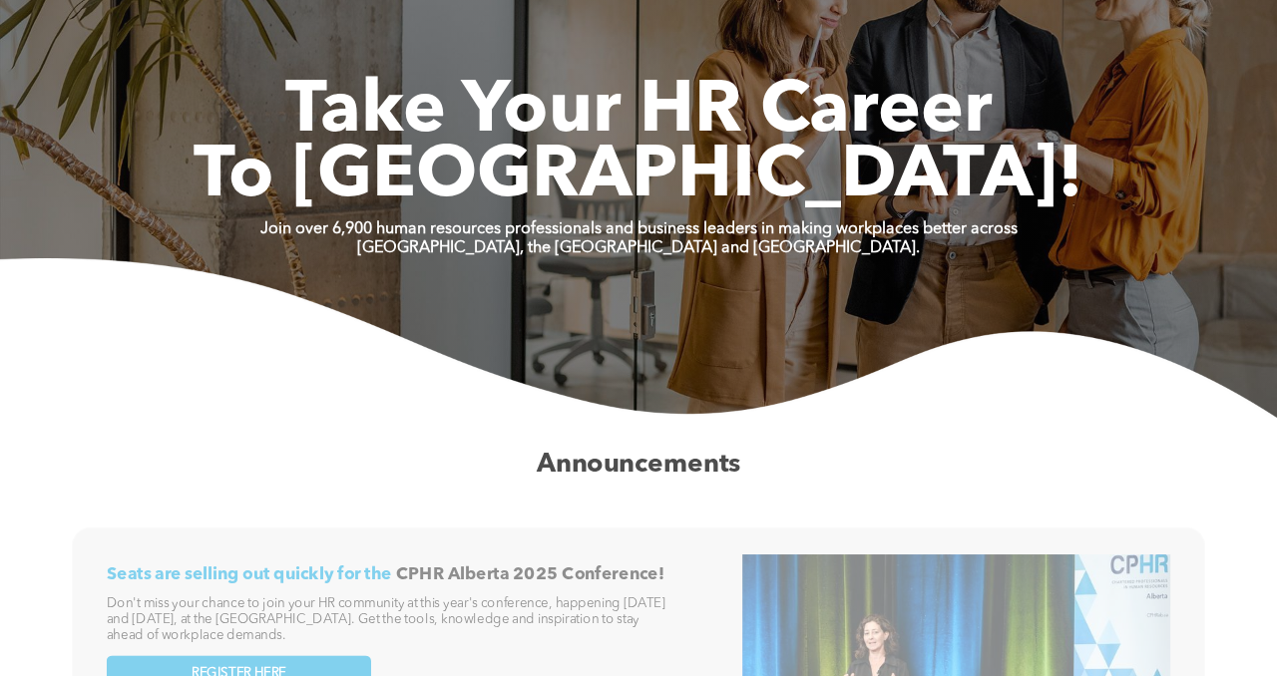
scroll to position [330, 0]
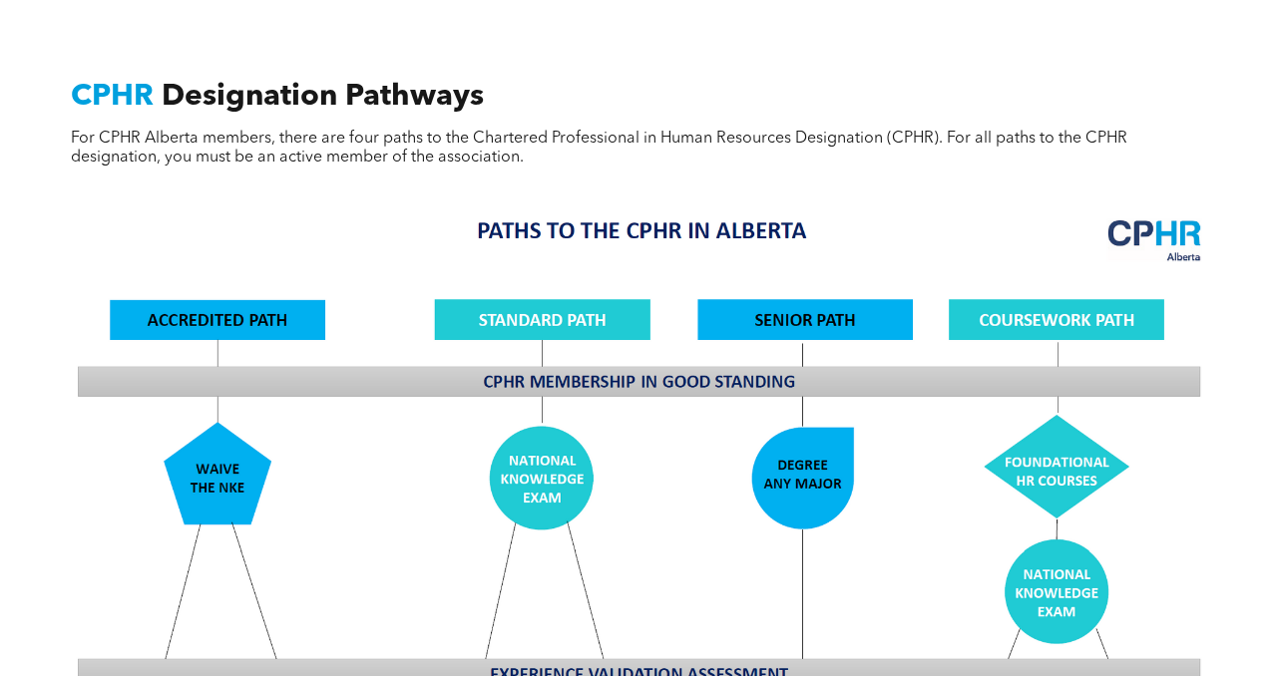
scroll to position [1371, 0]
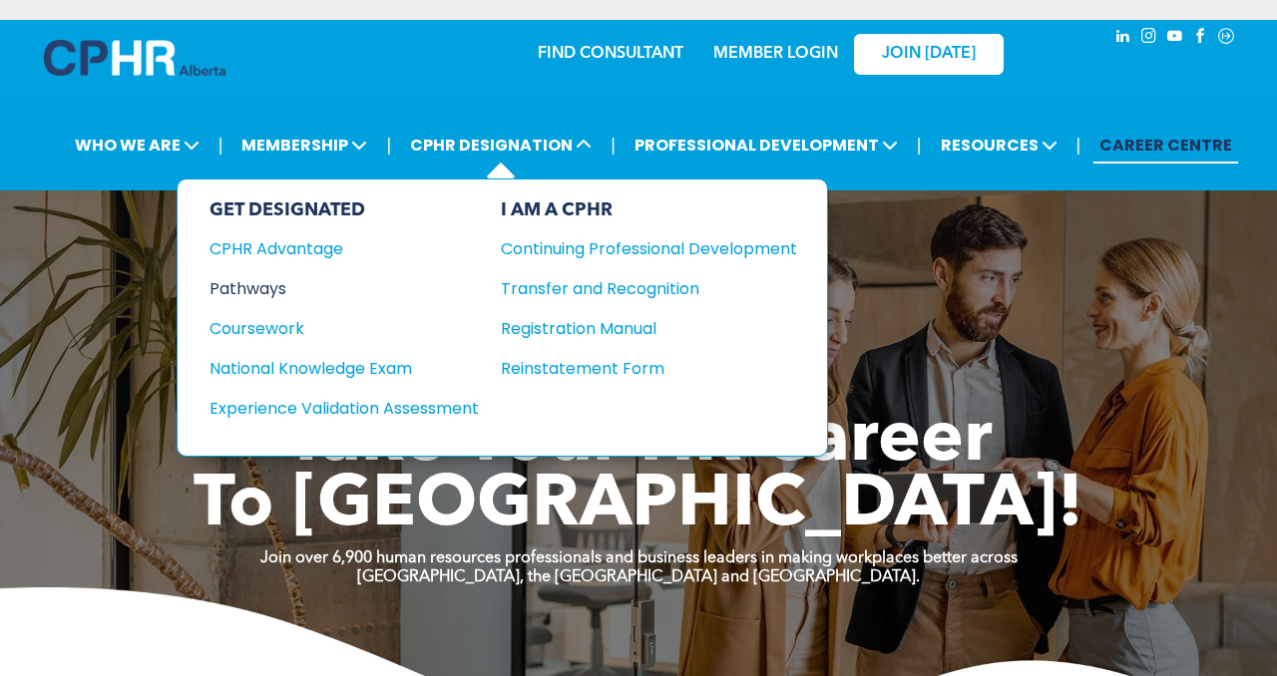
click at [263, 281] on div "Pathways" at bounding box center [330, 288] width 242 height 25
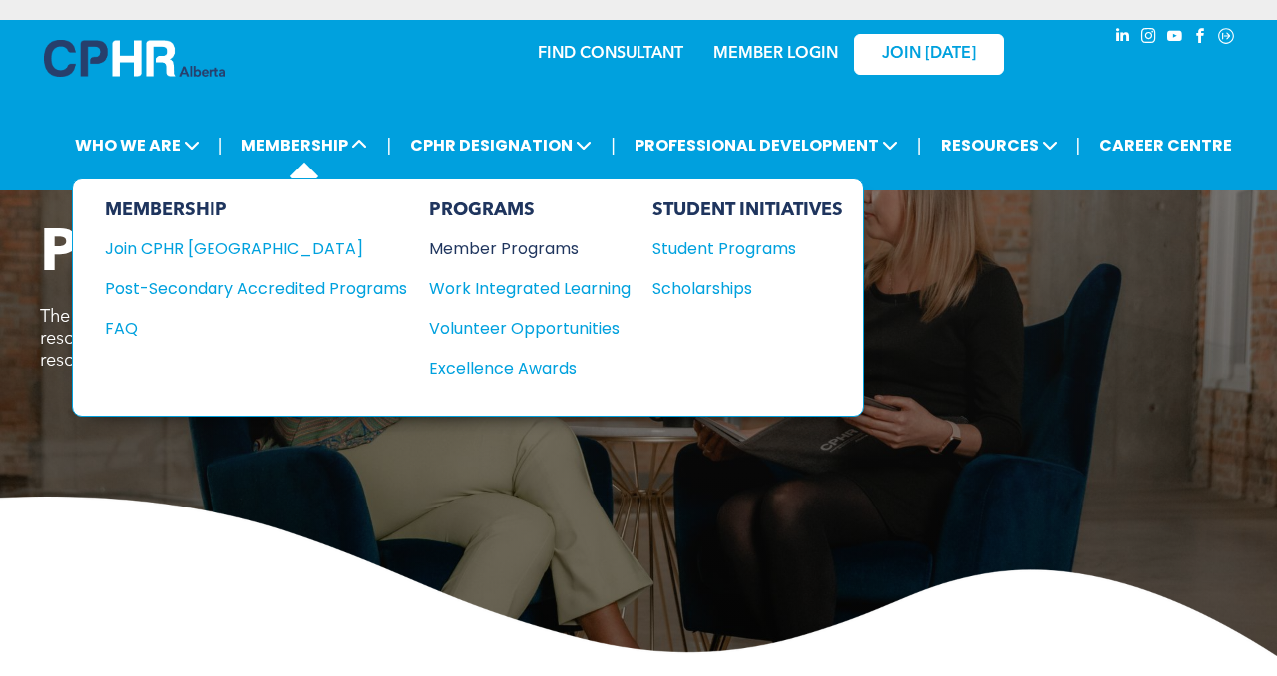
click at [477, 257] on div "Member Programs" at bounding box center [520, 248] width 182 height 25
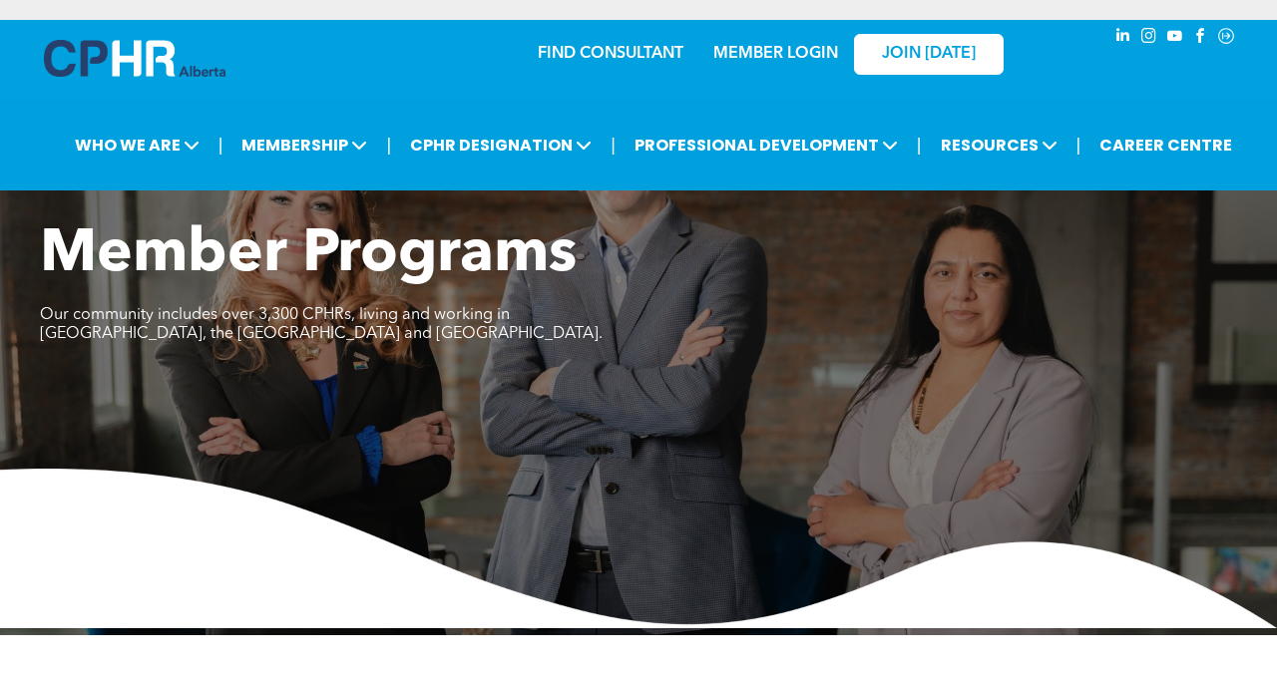
click at [1020, 188] on div "| WHO WE ARE ASSOCIATION About CPHR [GEOGRAPHIC_DATA] Board of Directors Team C…" at bounding box center [638, 145] width 1277 height 91
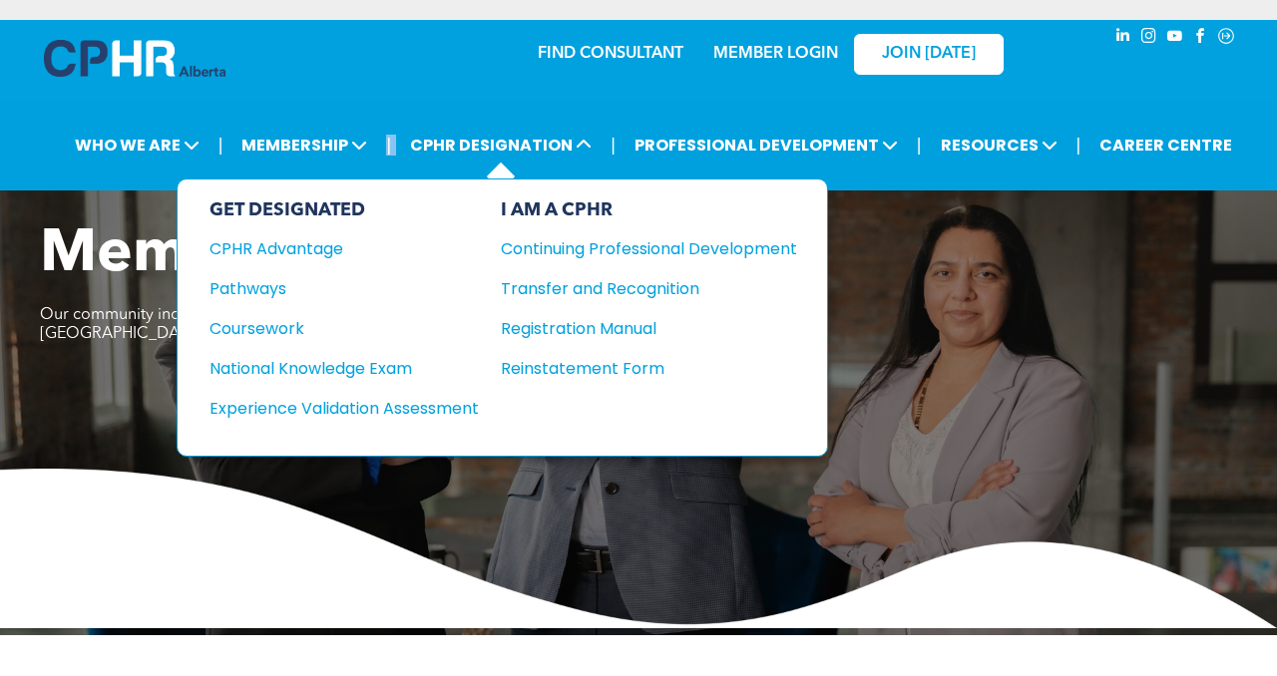
drag, startPoint x: 393, startPoint y: 151, endPoint x: 408, endPoint y: 146, distance: 15.8
click at [408, 146] on ul "| WHO WE ARE ASSOCIATION About CPHR Alberta Board of Directors Team Chapters FC…" at bounding box center [653, 145] width 1195 height 47
click at [277, 310] on div "GET DESIGNATED CPHR Advantage Pathways Coursework National Knowledge Exam" at bounding box center [343, 317] width 269 height 236
click at [277, 316] on div "Coursework" at bounding box center [330, 328] width 242 height 25
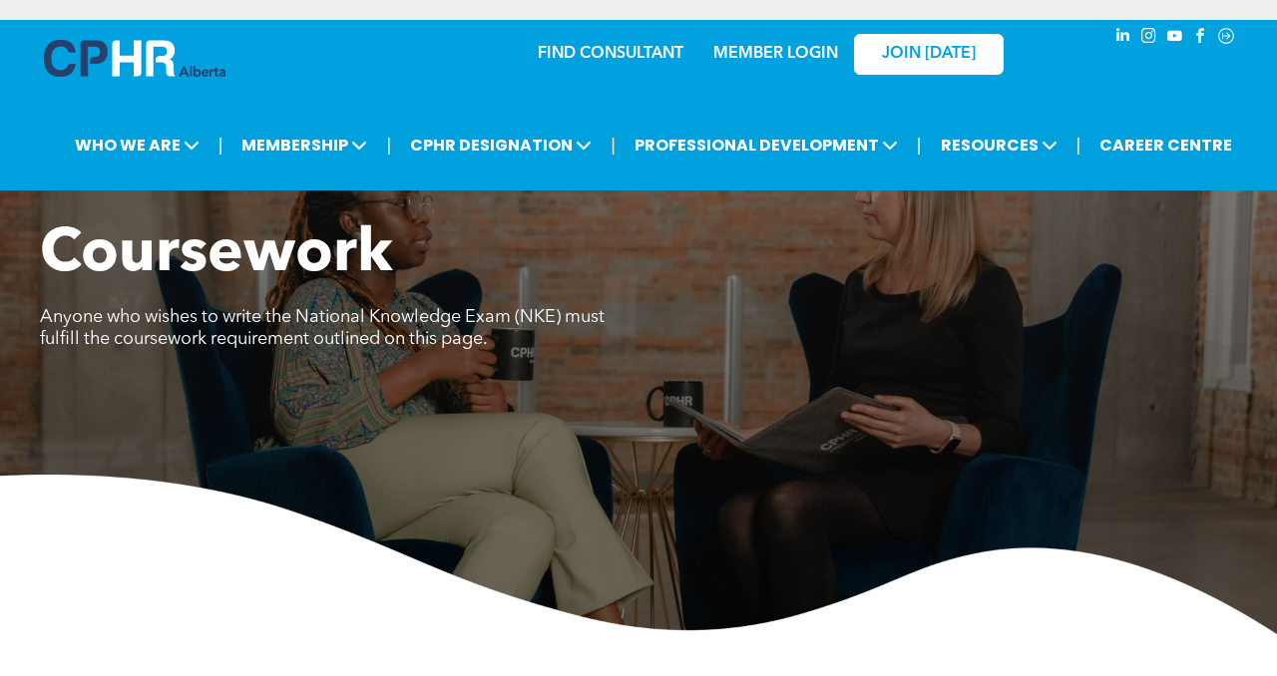
click at [772, 48] on link "MEMBER LOGIN" at bounding box center [775, 54] width 125 height 16
